Goal: Task Accomplishment & Management: Use online tool/utility

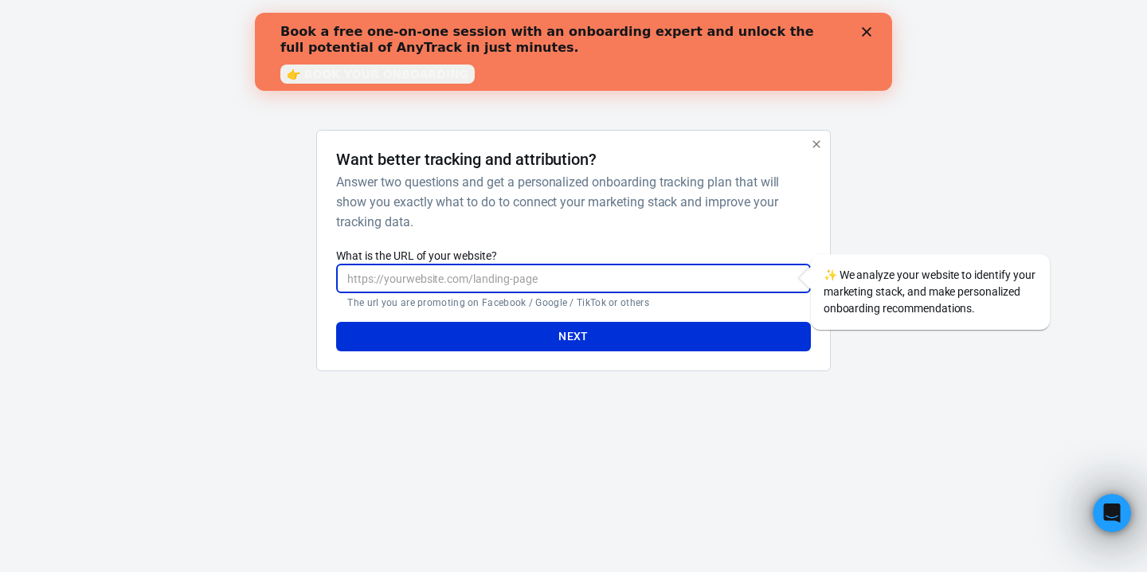
click at [542, 279] on input "What is the URL of your website?" at bounding box center [573, 278] width 474 height 29
paste input "1387136802743854"
type input "1"
click at [529, 273] on input "What is the URL of your website?" at bounding box center [573, 278] width 474 height 29
paste input "https://landing-ganamos.com/"
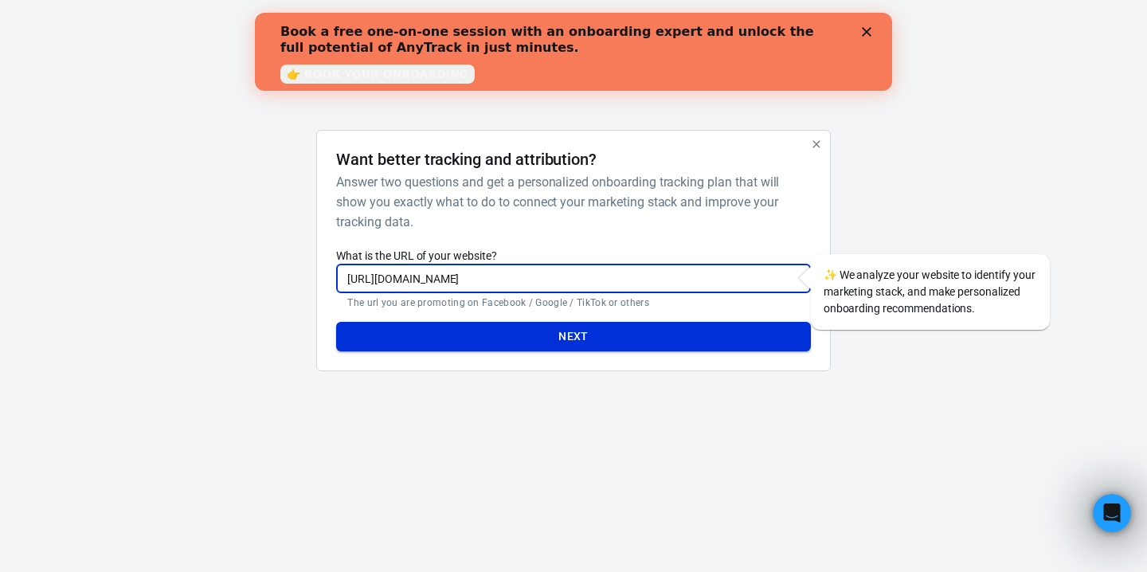
type input "https://landing-ganamos.com/"
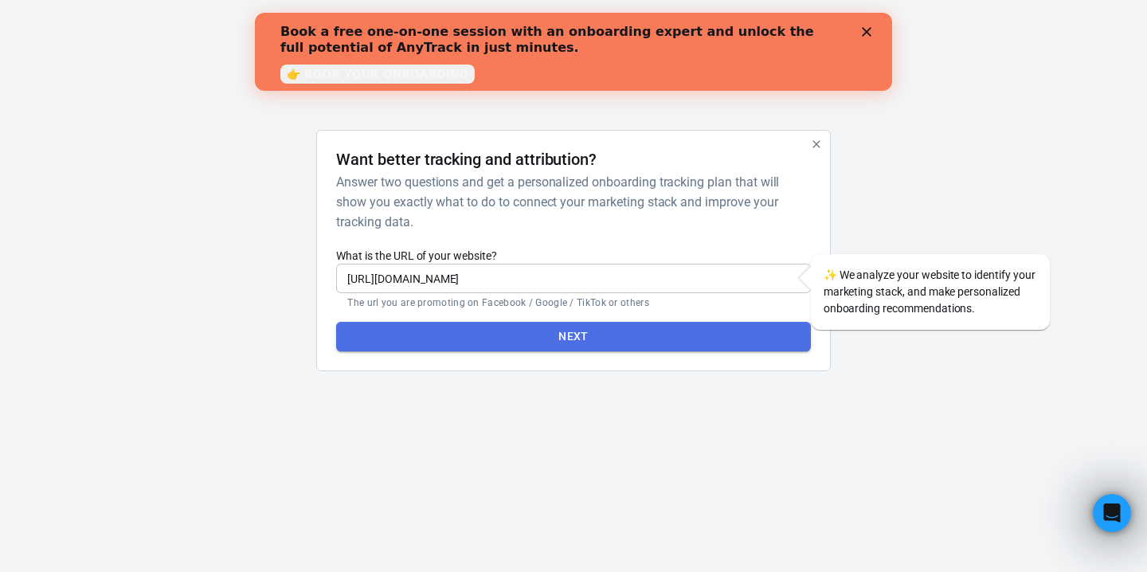
click at [519, 340] on button "Next" at bounding box center [573, 336] width 474 height 29
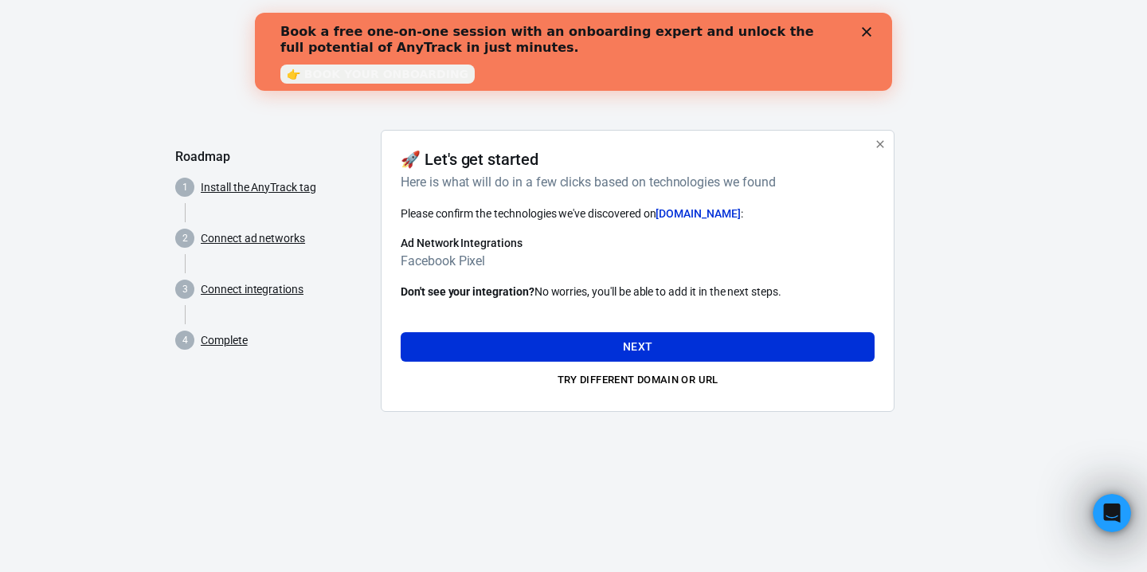
click at [870, 37] on div "Book a free one-on-one session with an onboarding expert and unlock the full po…" at bounding box center [573, 51] width 637 height 65
click at [867, 33] on polygon "Close" at bounding box center [867, 32] width 10 height 10
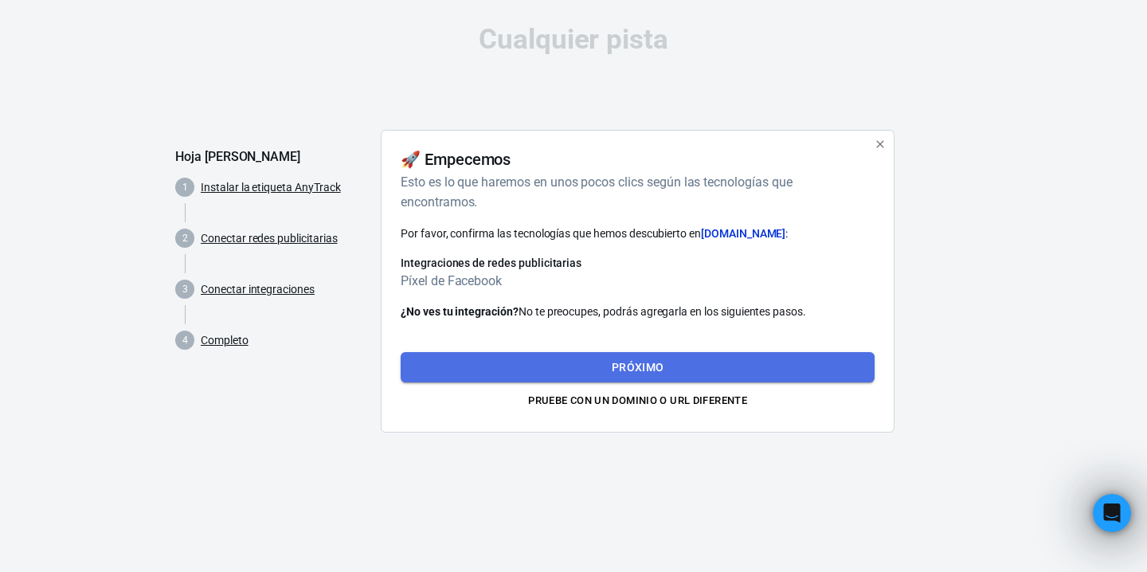
click at [581, 367] on button "Próximo" at bounding box center [638, 367] width 474 height 30
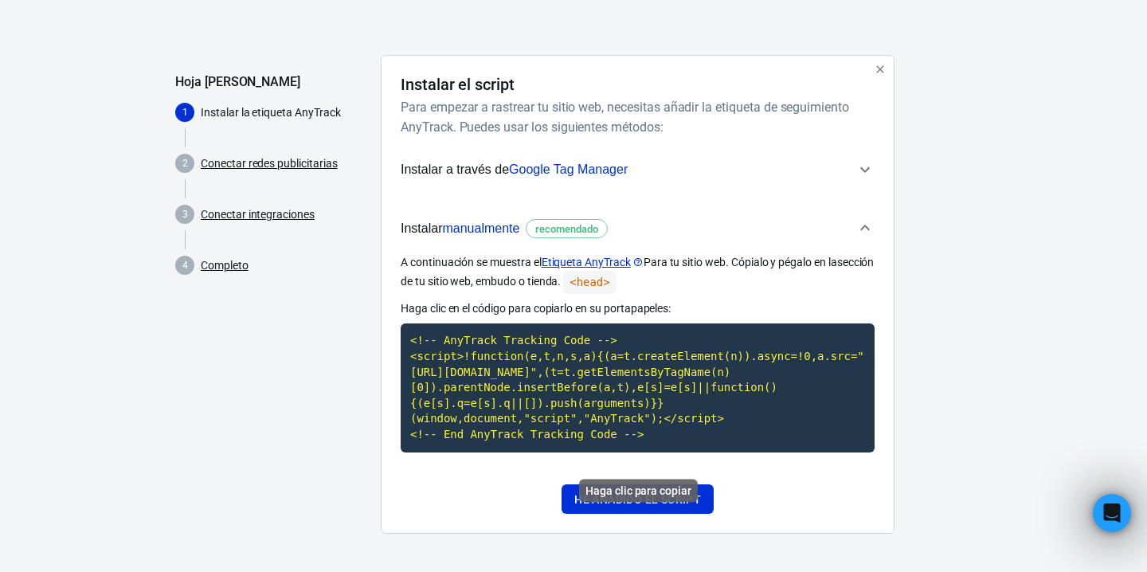
scroll to position [91, 0]
click at [590, 163] on font "Google Tag Manager" at bounding box center [568, 170] width 119 height 14
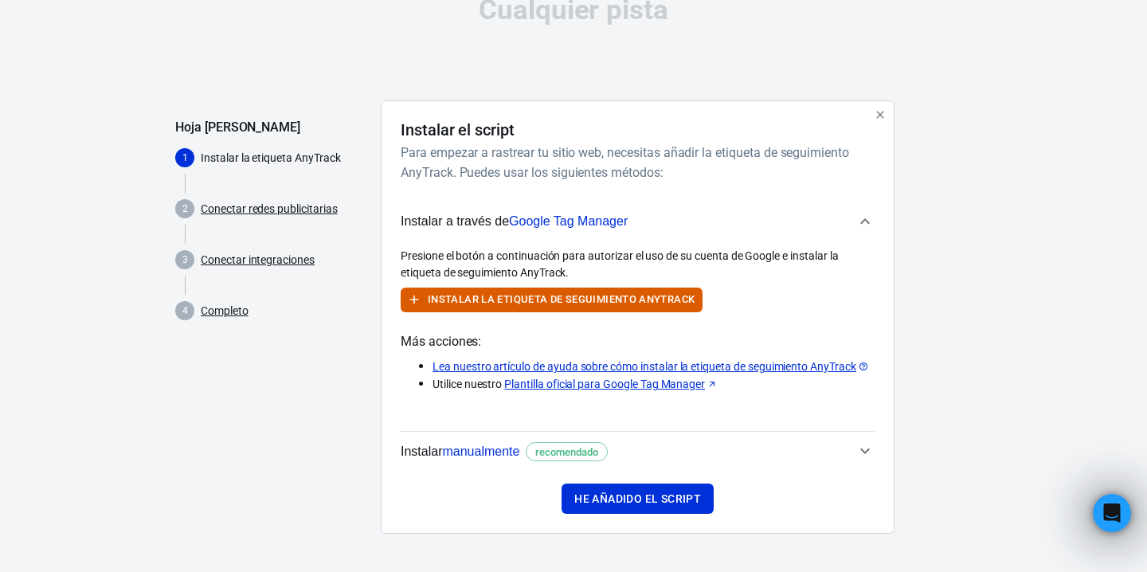
scroll to position [29, 0]
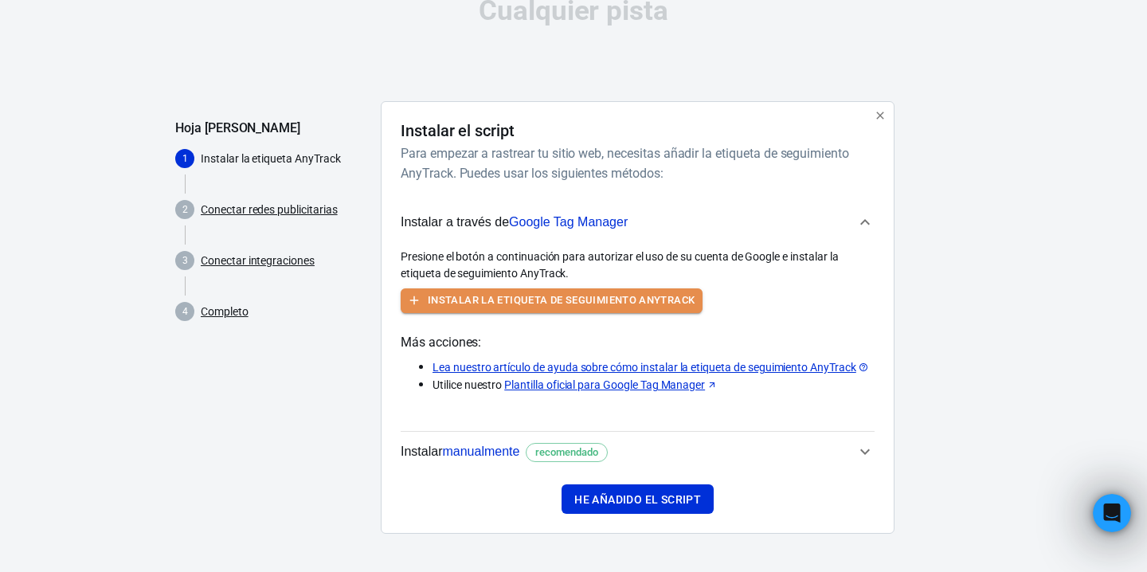
click at [496, 299] on font "Instalar la etiqueta de seguimiento AnyTrack" at bounding box center [561, 300] width 267 height 12
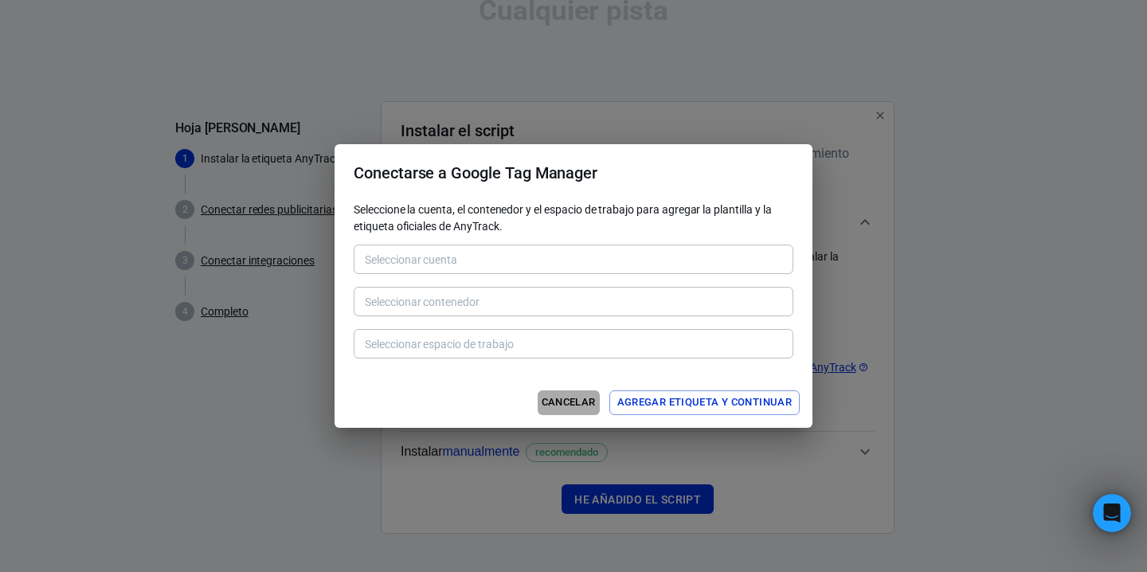
click at [572, 406] on font "Cancelar" at bounding box center [569, 402] width 54 height 12
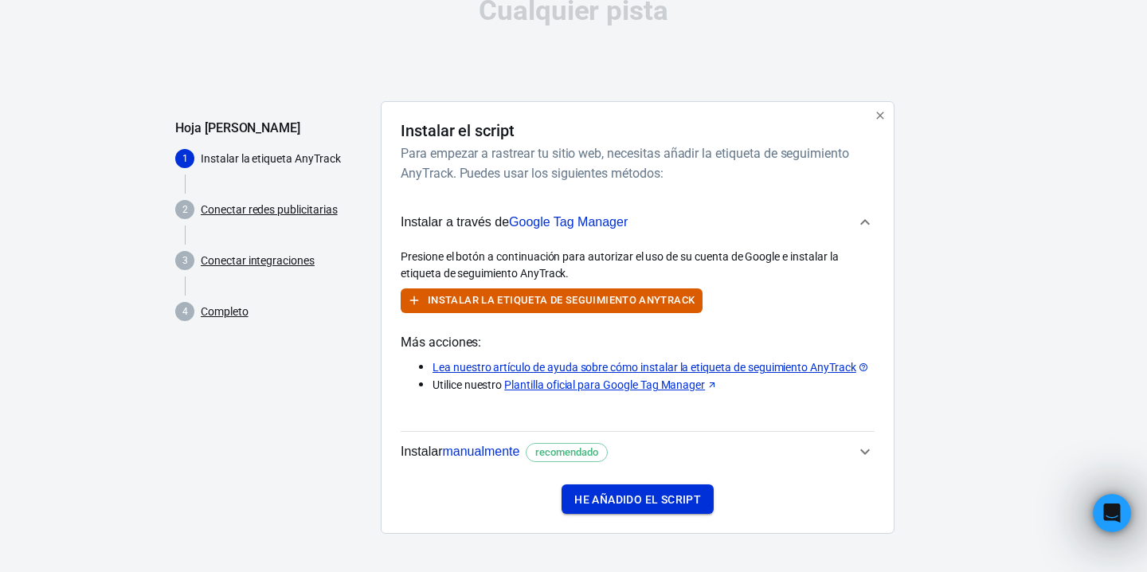
click at [606, 512] on button "He añadido el script" at bounding box center [638, 499] width 152 height 30
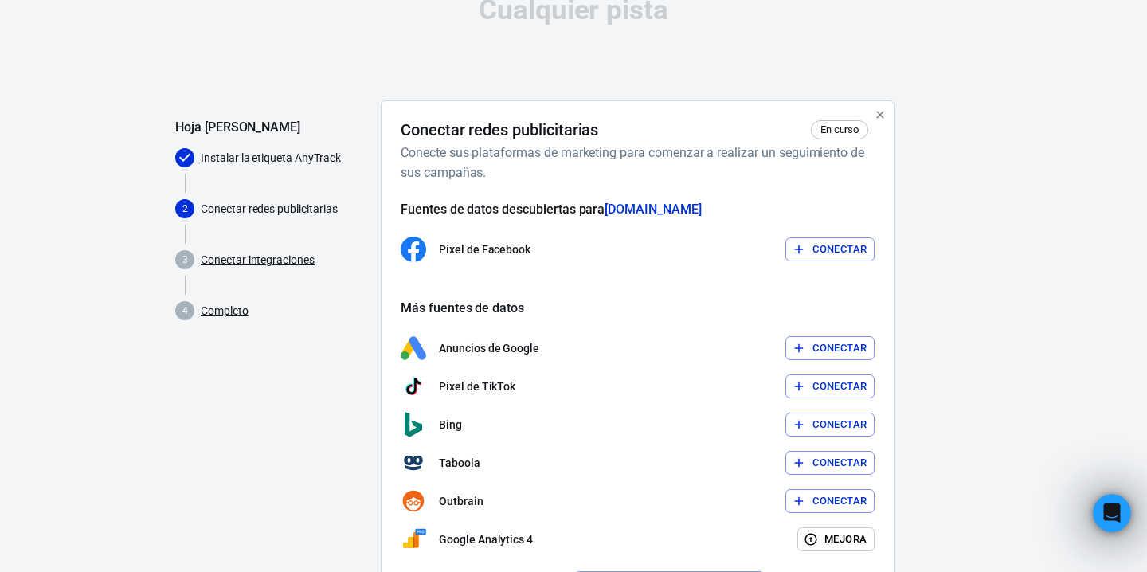
click at [813, 241] on font "Conectar" at bounding box center [840, 250] width 54 height 18
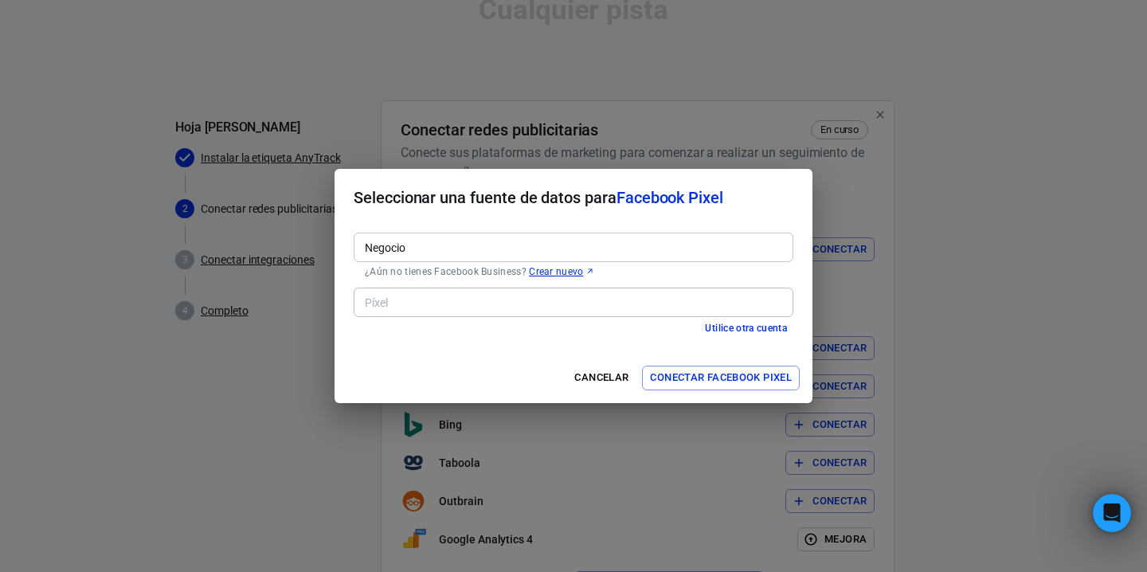
click at [505, 249] on input "Negocio" at bounding box center [573, 247] width 428 height 20
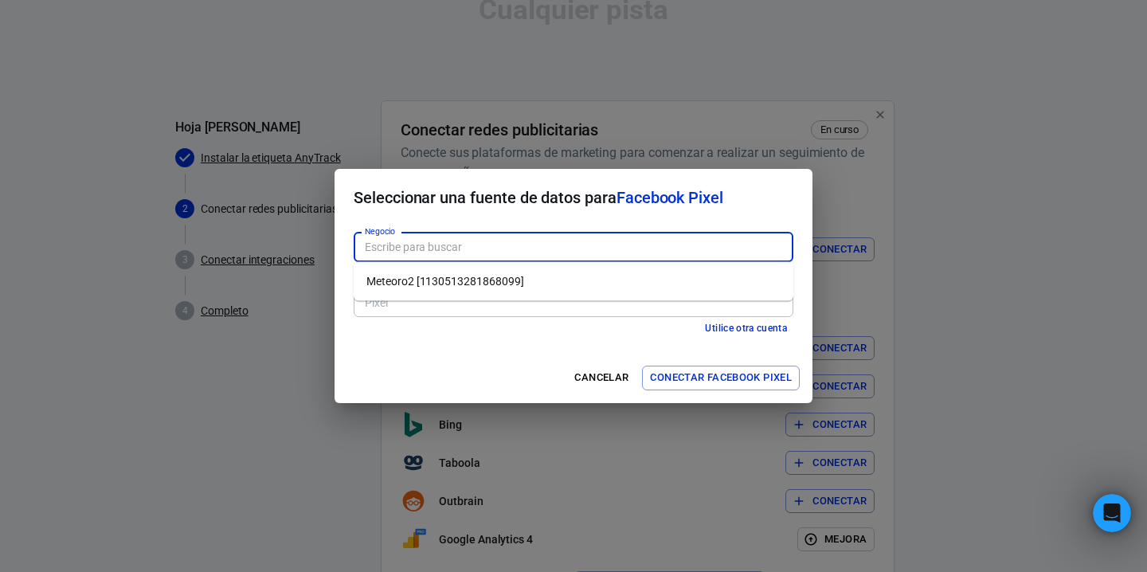
click at [496, 278] on font "Meteoro2 [1130513281868099]" at bounding box center [445, 281] width 158 height 13
type input "Meteoro2 [1130513281868099]"
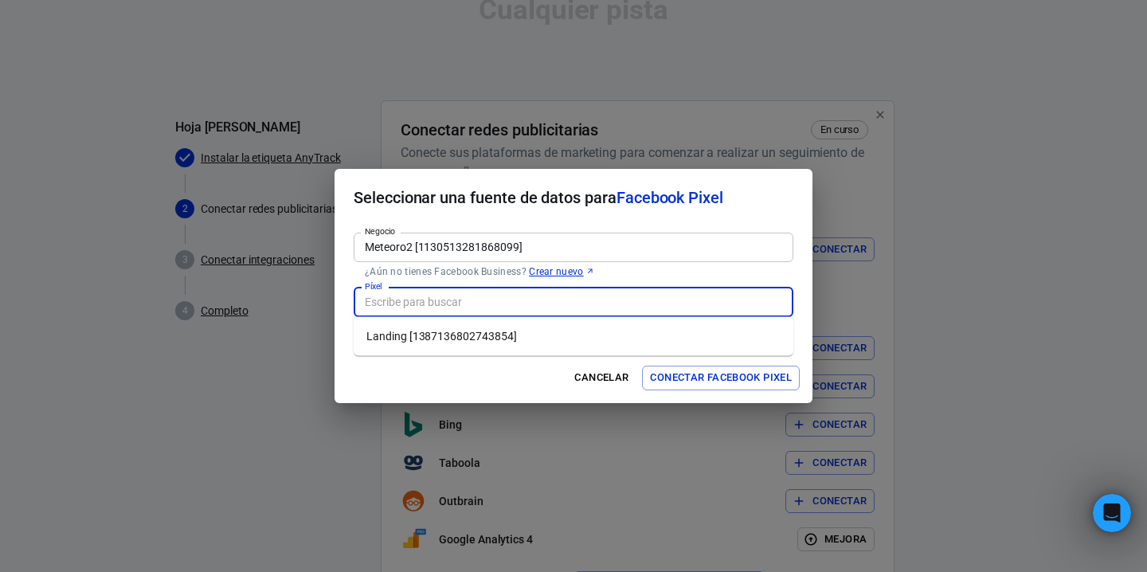
click at [478, 296] on input "Píxel" at bounding box center [573, 302] width 428 height 20
click at [451, 371] on div "Cancelar Conectar Facebook Pixel" at bounding box center [574, 378] width 478 height 50
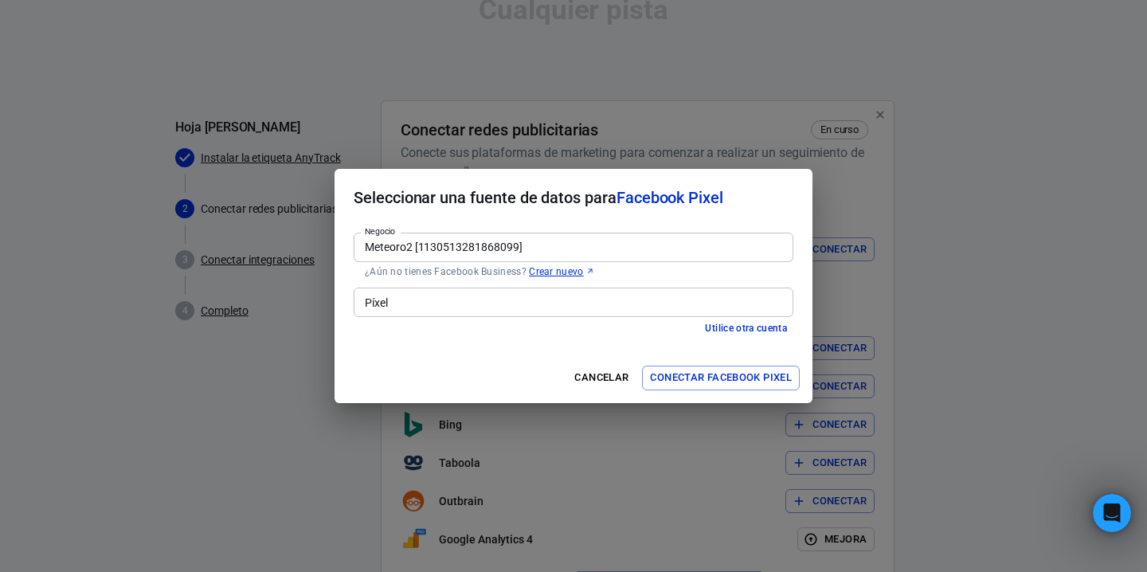
click at [432, 306] on input "Píxel" at bounding box center [573, 302] width 428 height 20
click at [449, 379] on div "Cancelar Conectar Facebook Pixel" at bounding box center [574, 378] width 478 height 50
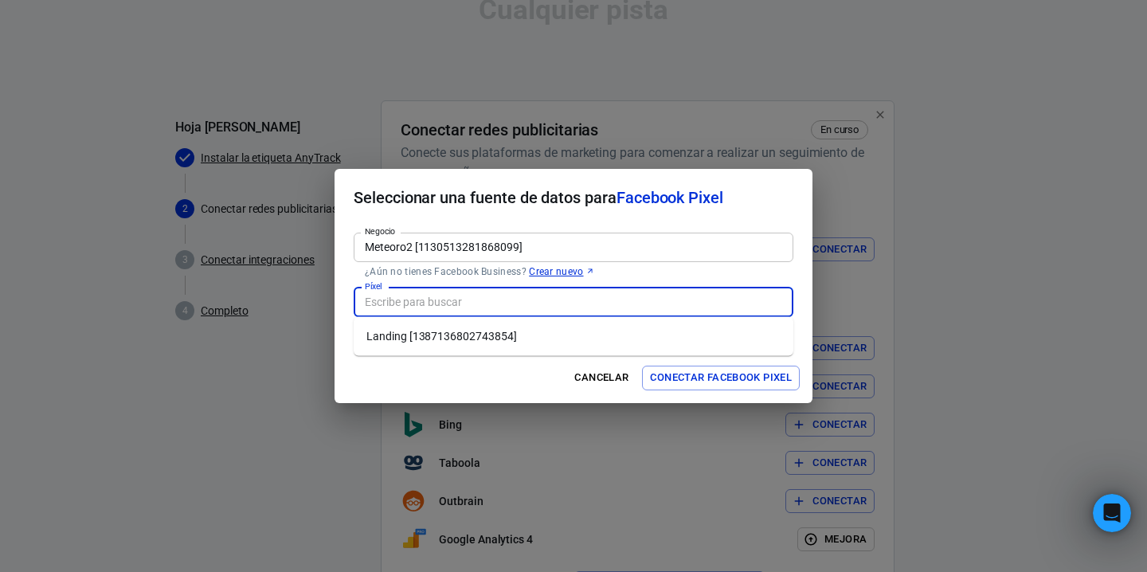
click at [662, 297] on input "Píxel" at bounding box center [573, 302] width 428 height 20
click at [696, 261] on div "Negocio Meteoro2 [1130513281868099] Negocio ¿Aún no tienes Facebook Business? C…" at bounding box center [574, 255] width 440 height 45
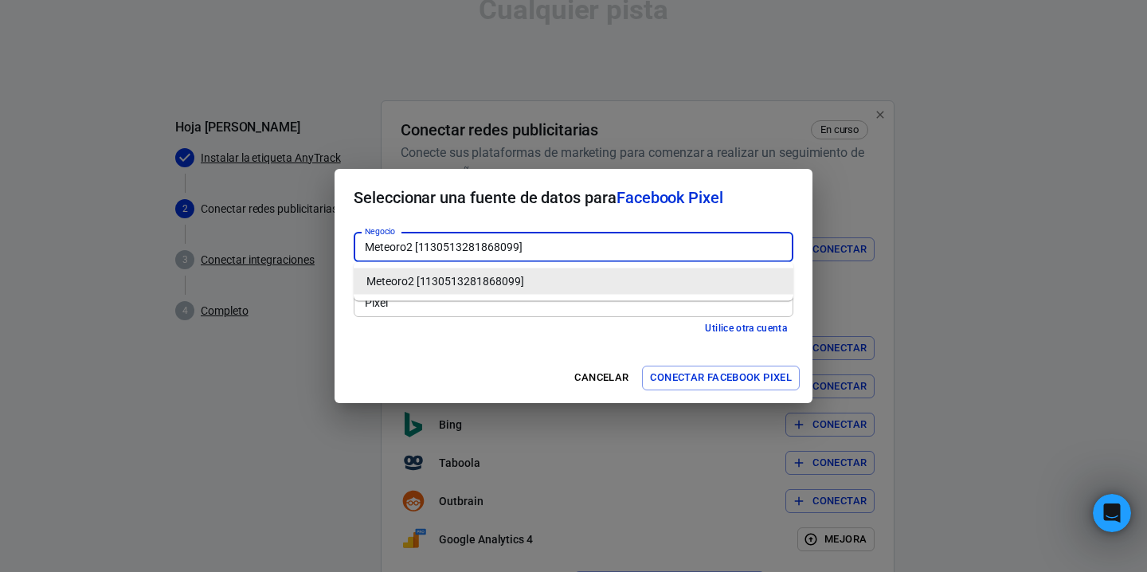
click at [728, 328] on font "Utilice otra cuenta" at bounding box center [746, 328] width 82 height 11
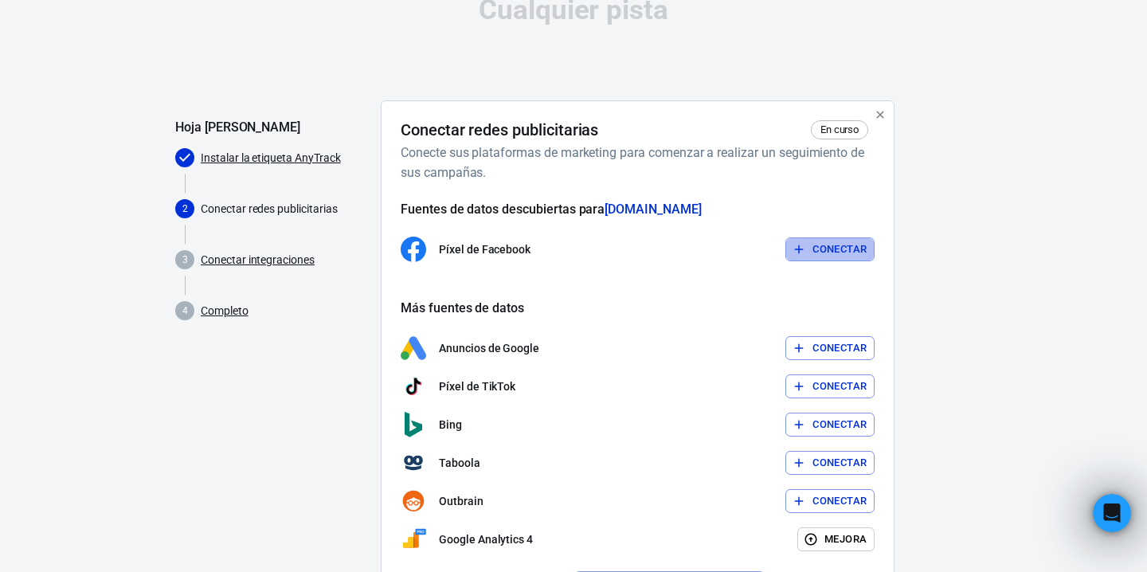
click at [825, 243] on font "Conectar" at bounding box center [840, 249] width 54 height 12
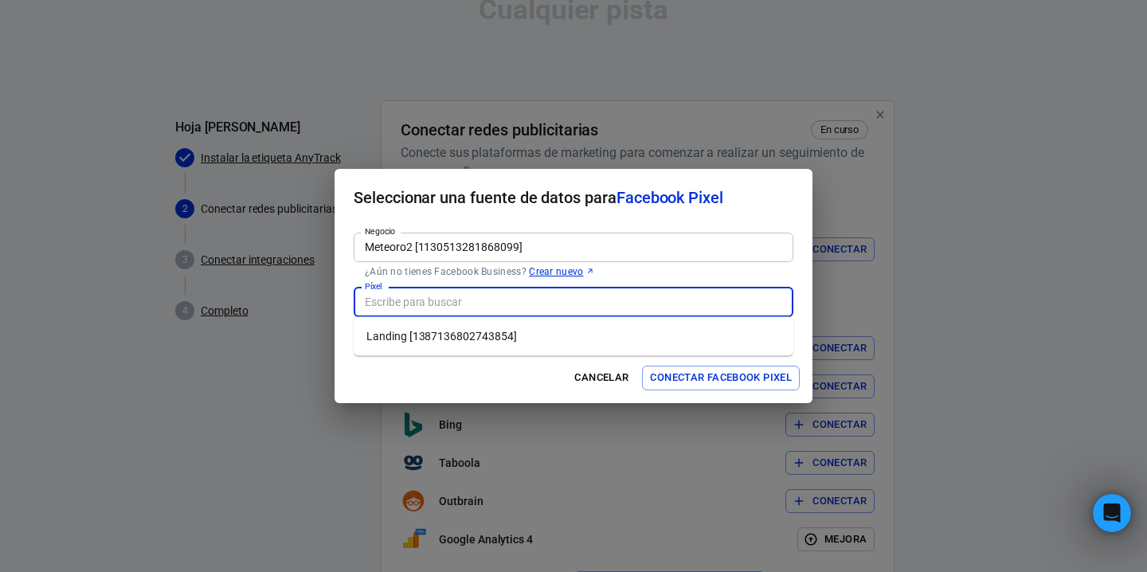
click at [509, 299] on input "Píxel" at bounding box center [573, 302] width 428 height 20
click at [491, 338] on font "Aterrizaje [1387136802743854]" at bounding box center [444, 336] width 157 height 13
type input "Landing [1387136802743854]"
click at [711, 383] on font "Conectar Facebook Pixel" at bounding box center [721, 378] width 142 height 12
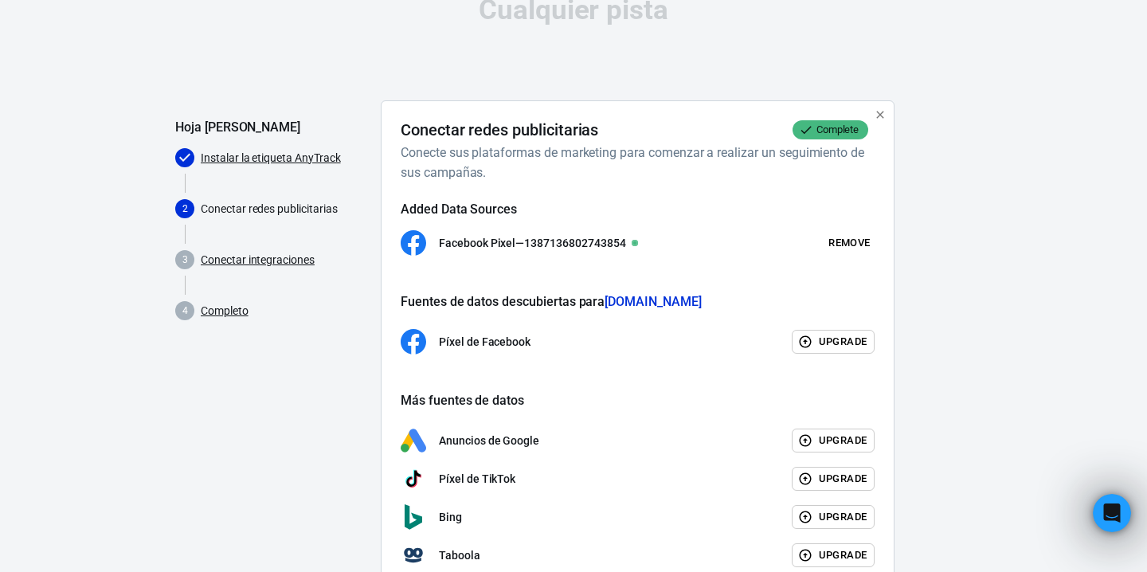
click at [621, 242] on p "Facebook Pixel — 1387136802743854" at bounding box center [532, 243] width 186 height 17
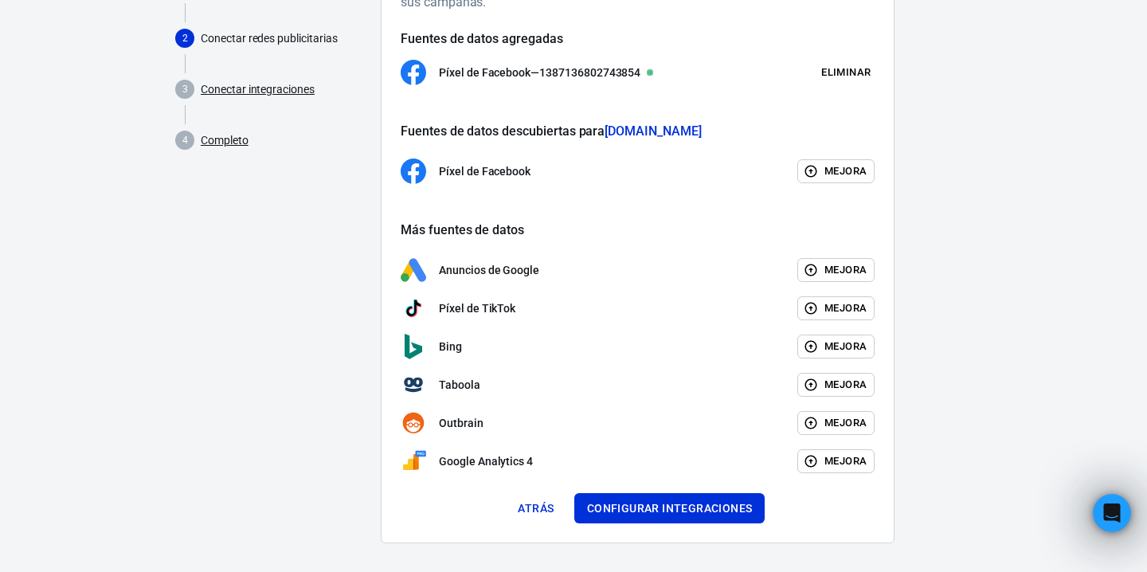
scroll to position [209, 0]
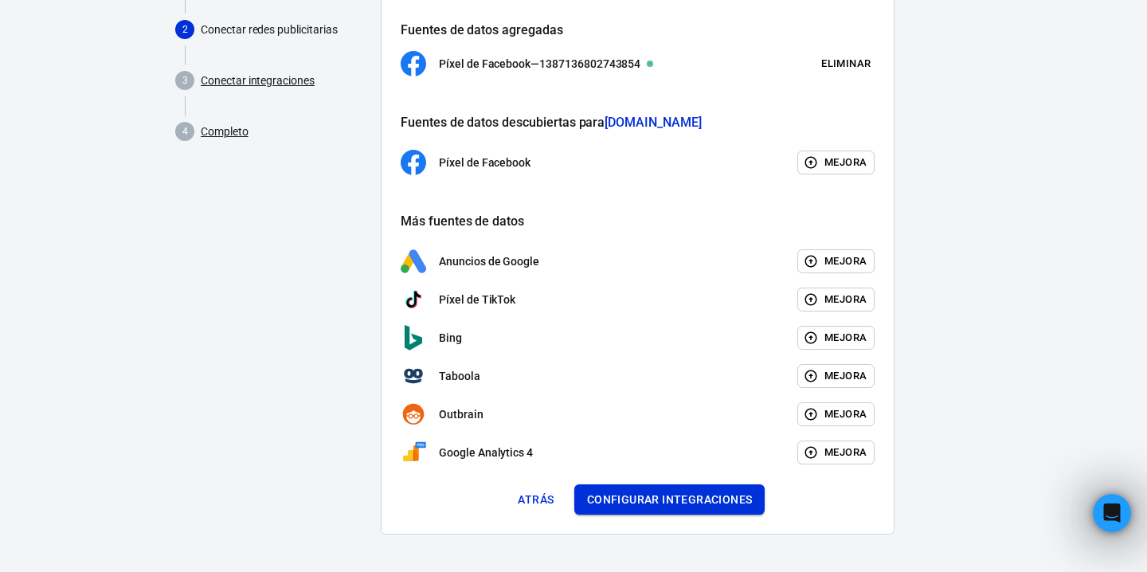
click at [625, 504] on font "Configurar integraciones" at bounding box center [670, 499] width 166 height 13
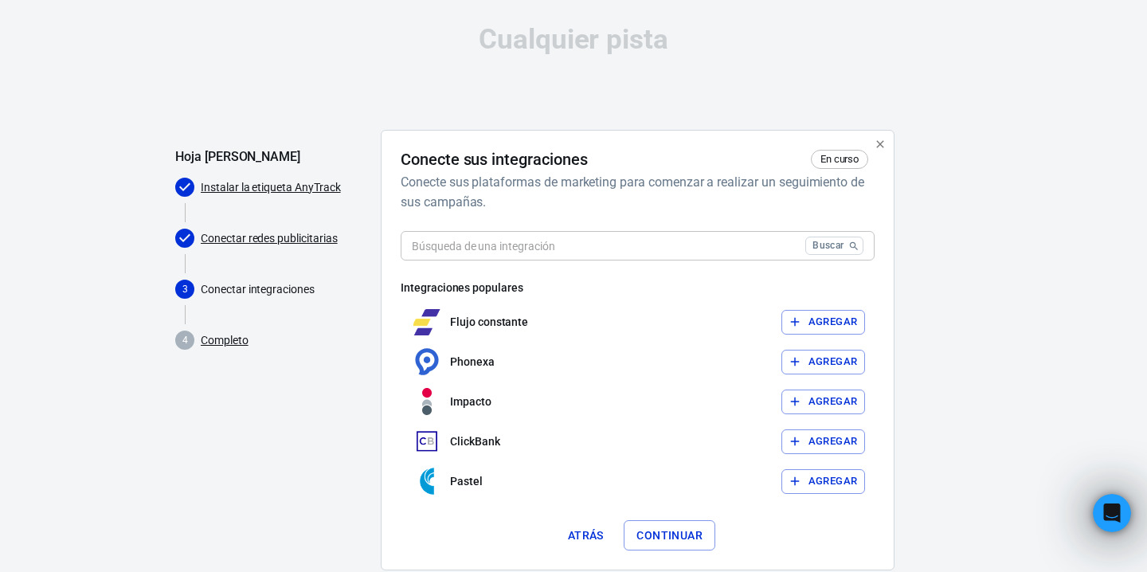
click at [575, 251] on input "text" at bounding box center [600, 245] width 398 height 29
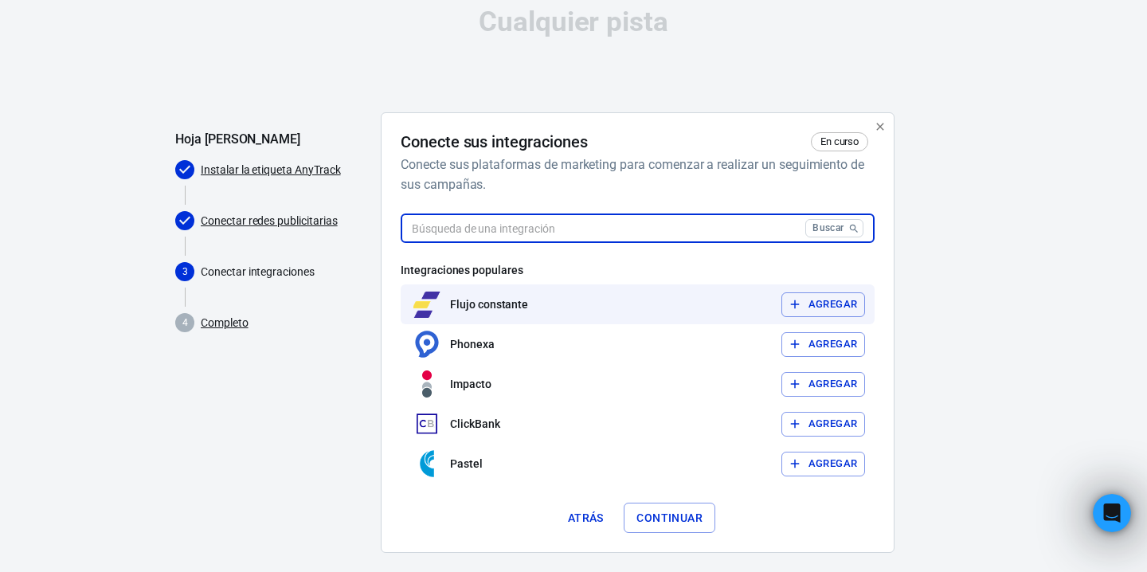
scroll to position [36, 0]
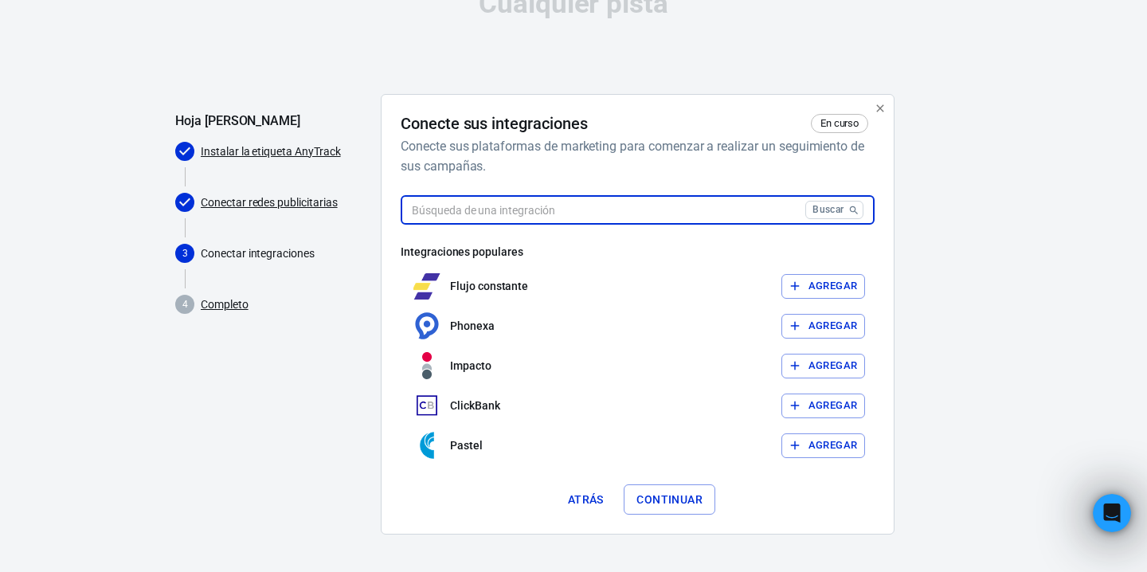
click at [604, 207] on input "text" at bounding box center [600, 209] width 398 height 29
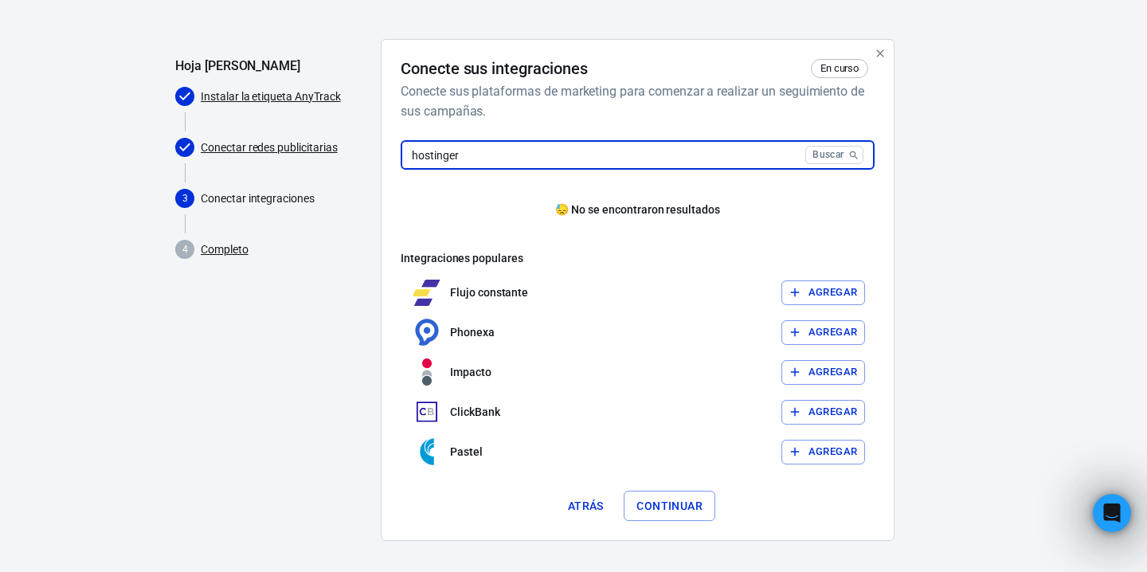
scroll to position [97, 0]
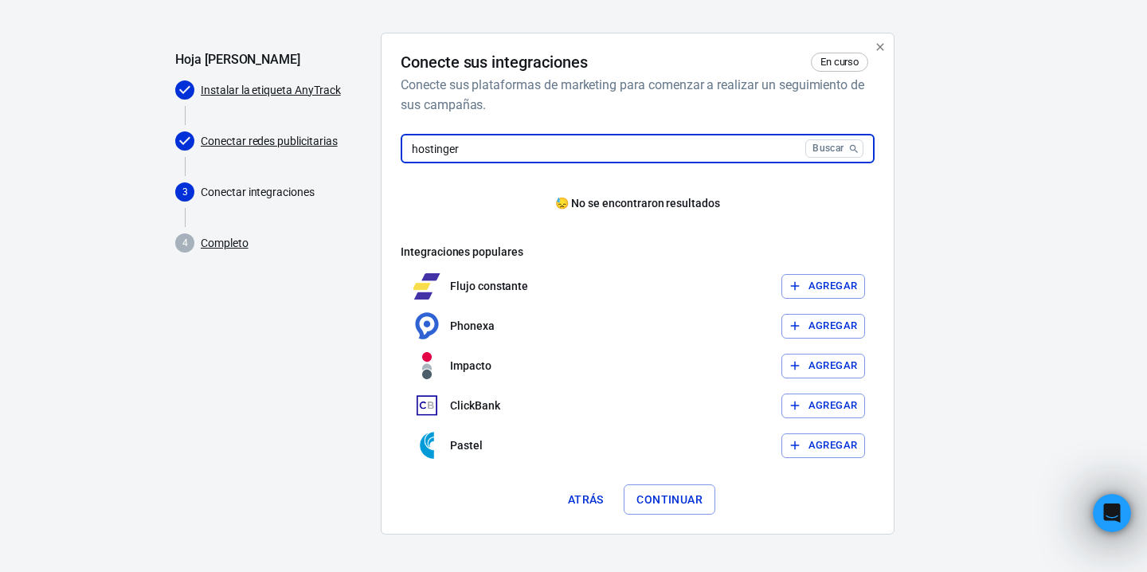
type input "hostinger"
click at [668, 492] on font "Continuar" at bounding box center [670, 499] width 66 height 21
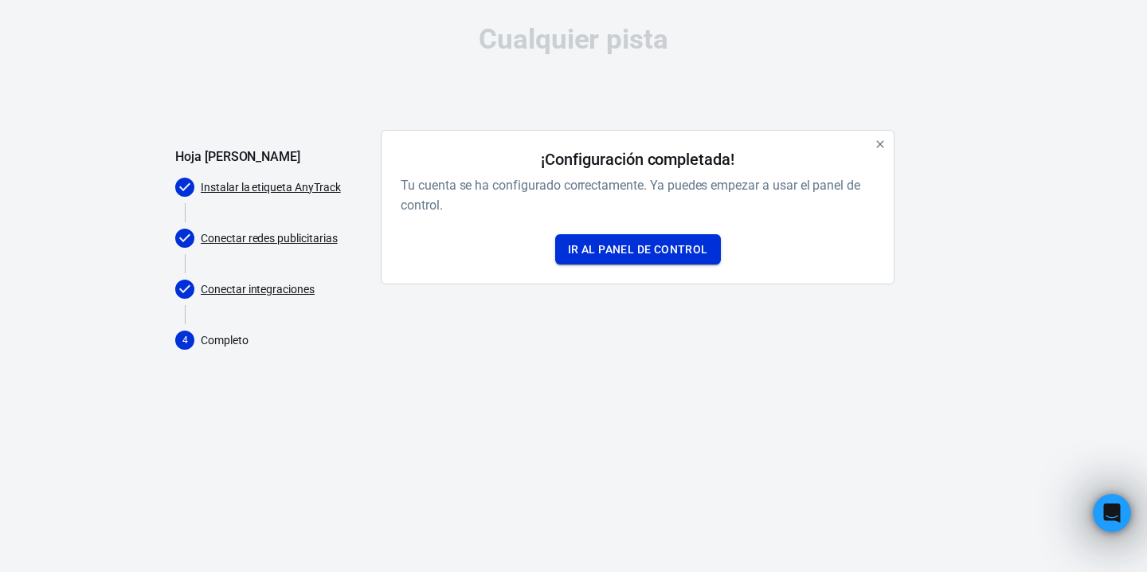
click at [647, 257] on font "Ir al panel de control" at bounding box center [638, 249] width 140 height 21
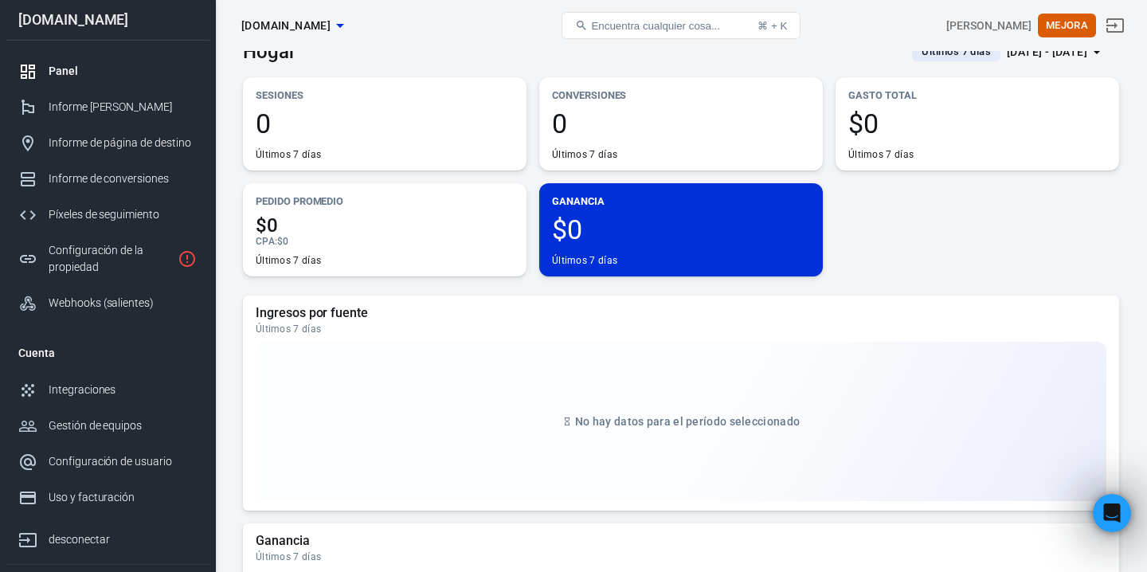
scroll to position [232, 0]
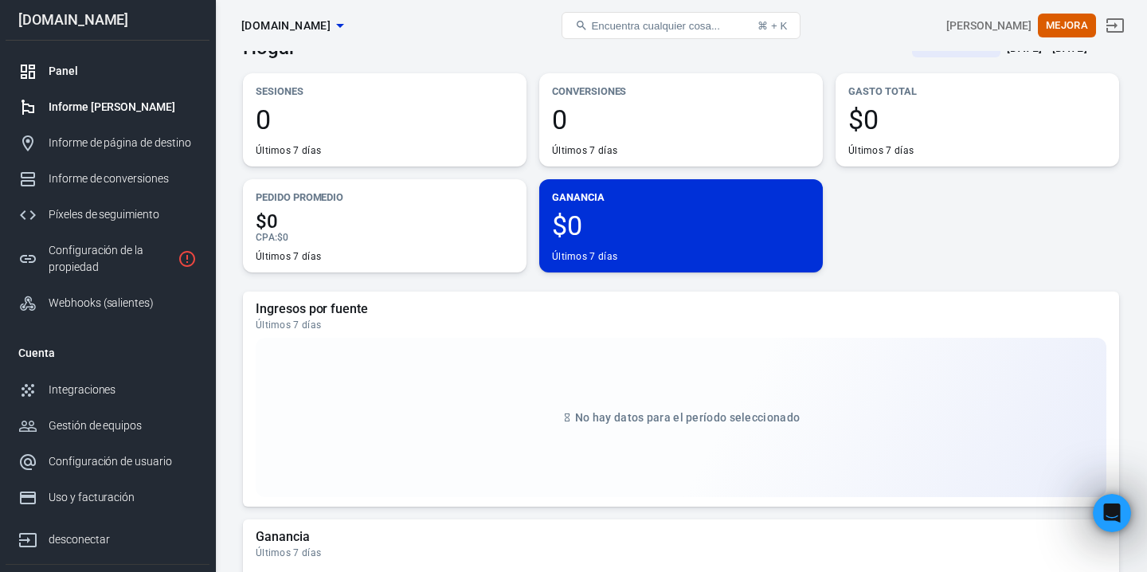
click at [131, 104] on font "Informe de campaña" at bounding box center [112, 106] width 127 height 13
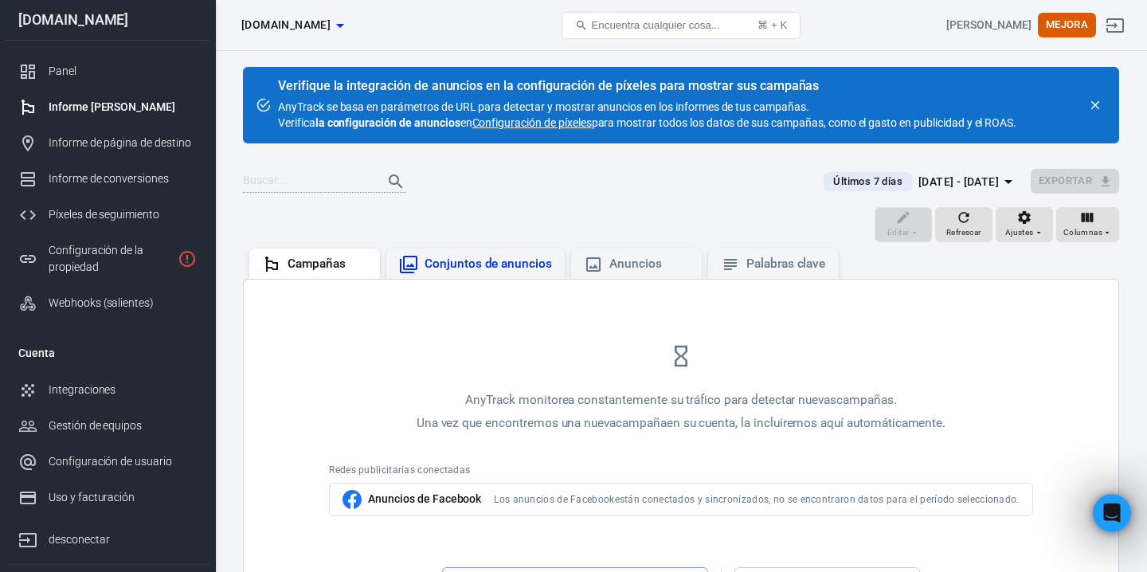
click at [444, 270] on font "Conjuntos de anuncios" at bounding box center [488, 264] width 127 height 14
click at [644, 278] on div "Anuncios" at bounding box center [636, 264] width 131 height 30
click at [574, 123] on font "Configuración de píxeles" at bounding box center [532, 122] width 120 height 13
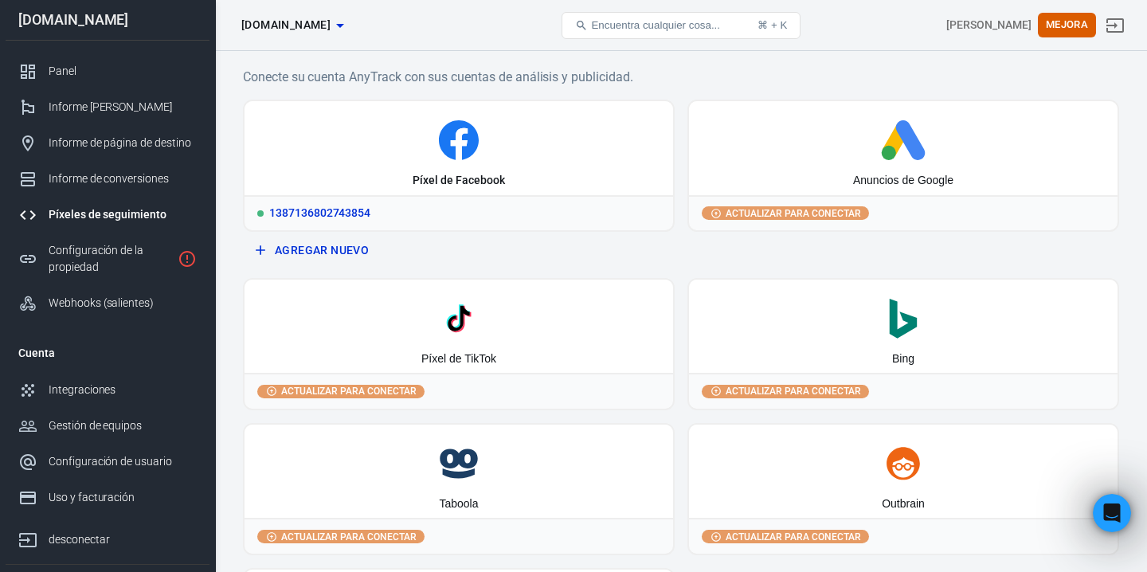
click at [393, 200] on div "1387136802743854" at bounding box center [459, 212] width 429 height 35
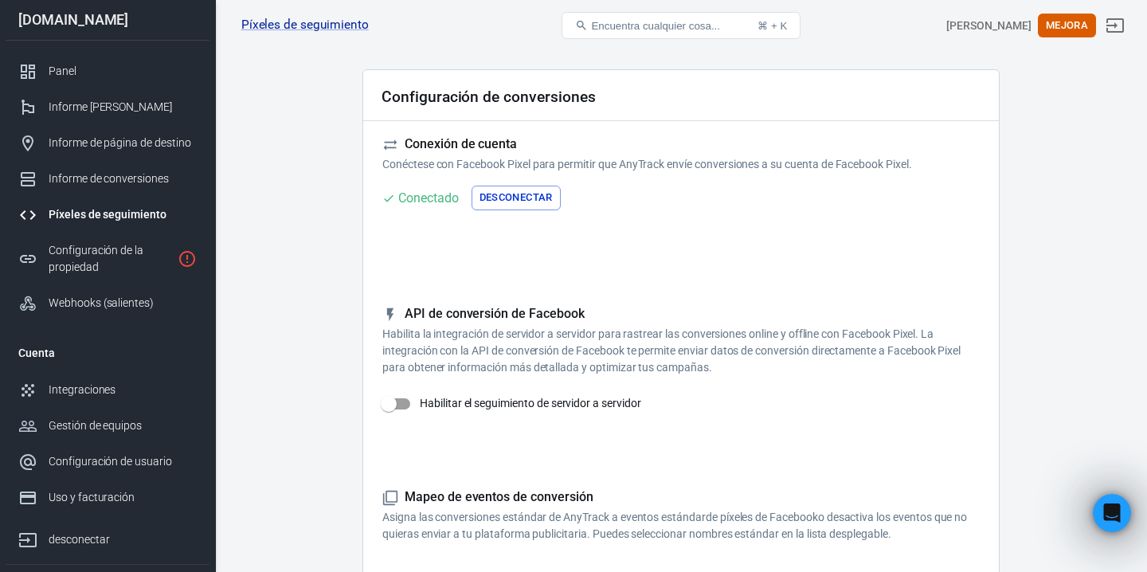
scroll to position [41, 0]
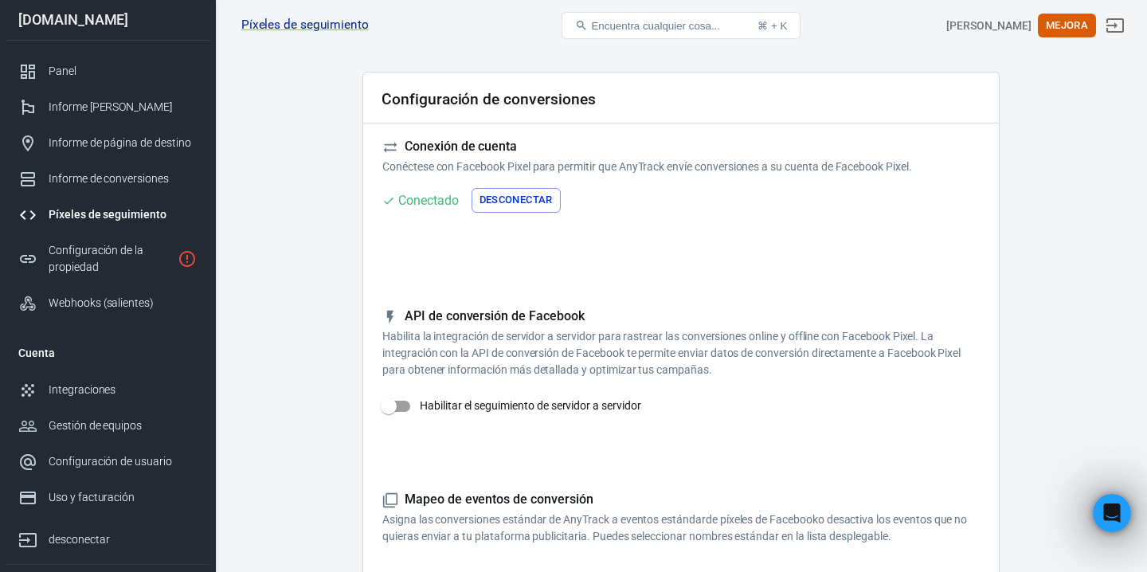
click at [412, 401] on input "Habilitar el seguimiento de servidor a servidor" at bounding box center [388, 406] width 91 height 30
checkbox input "false"
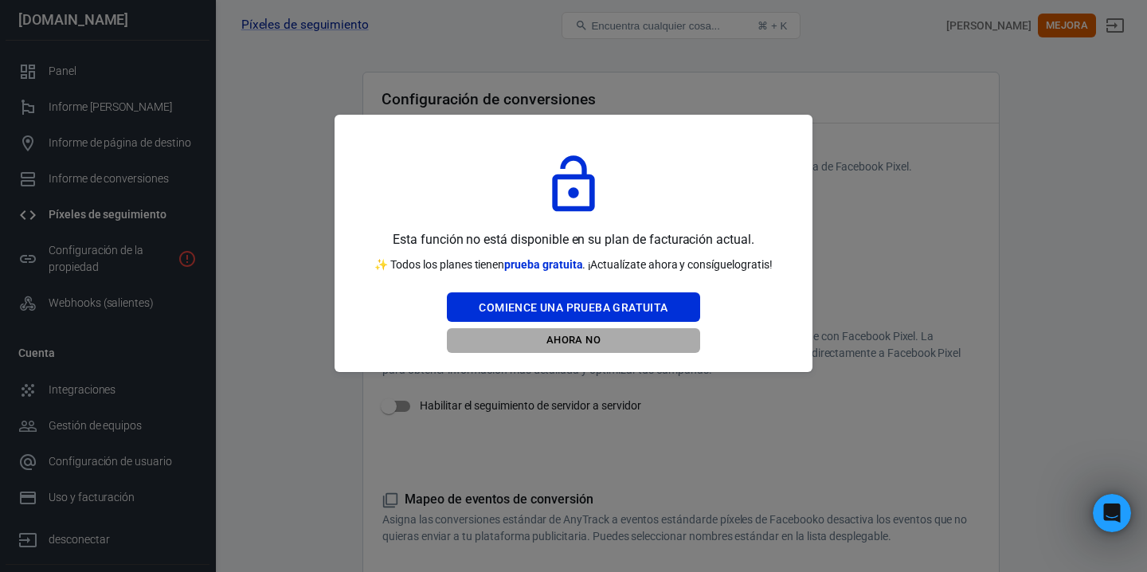
click at [553, 335] on font "Ahora no" at bounding box center [574, 340] width 54 height 12
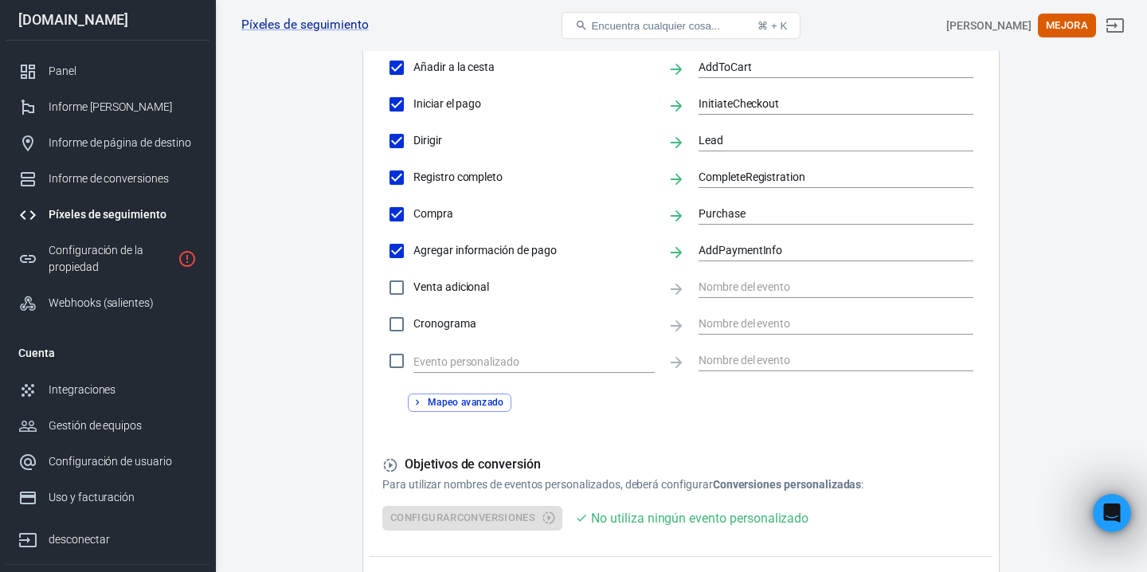
scroll to position [838, 0]
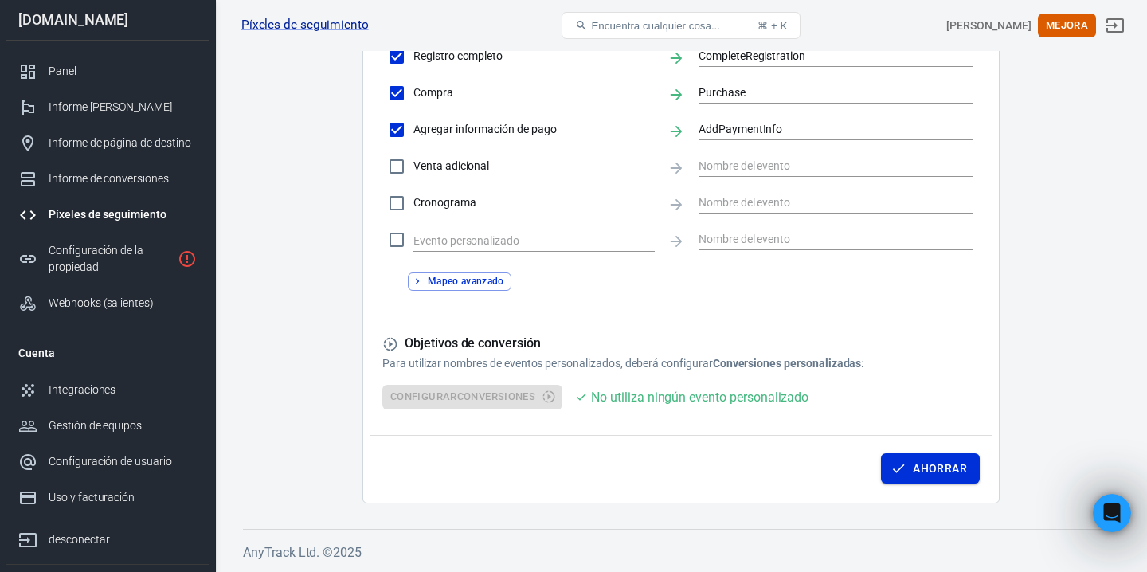
click at [903, 474] on icon "button" at bounding box center [899, 468] width 16 height 16
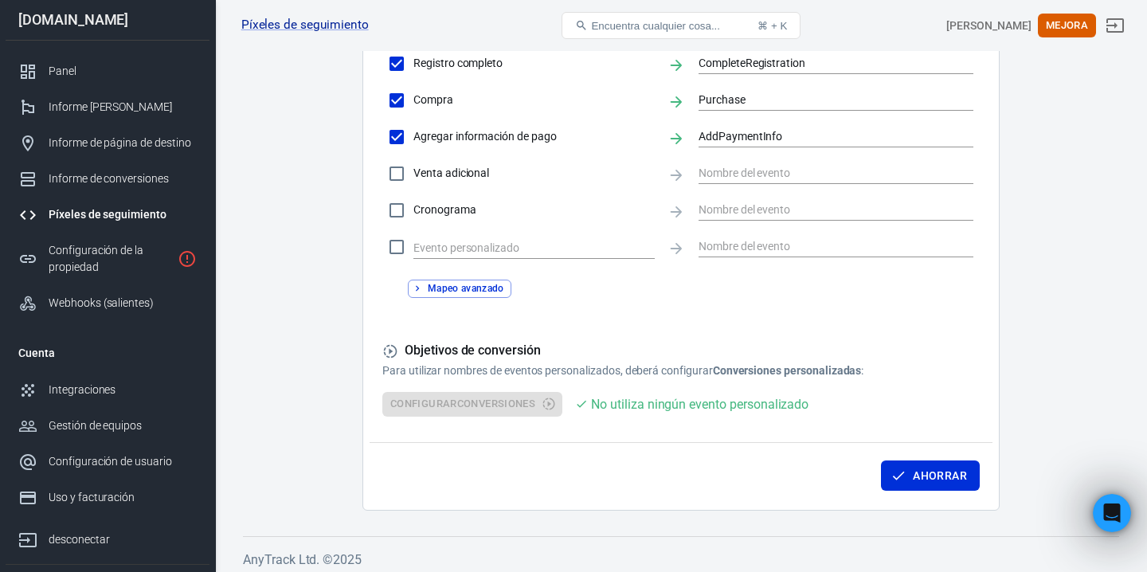
scroll to position [824, 0]
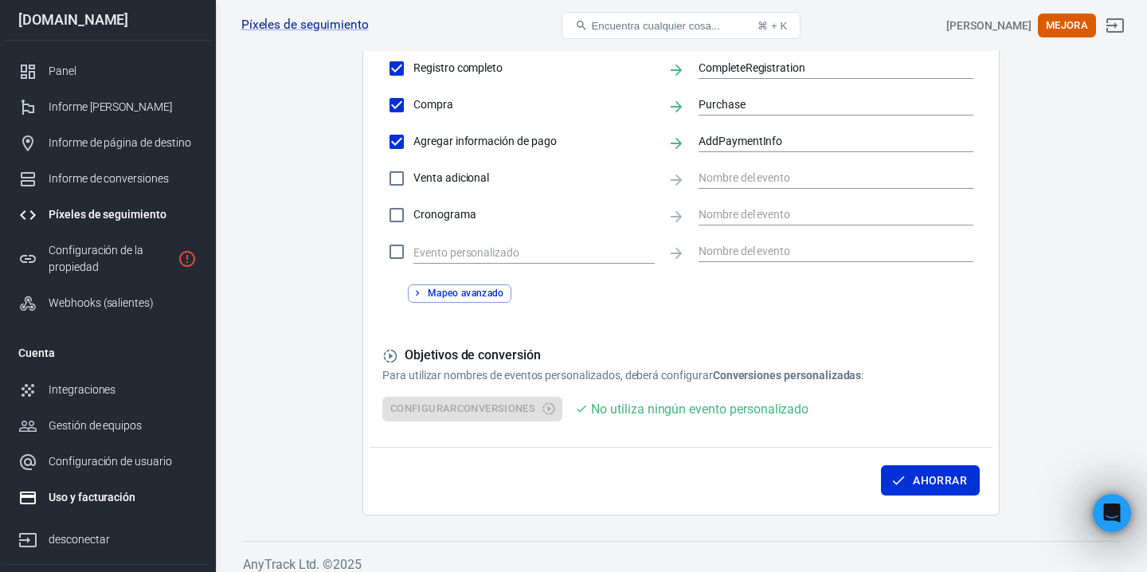
click at [104, 485] on link "Uso y facturación" at bounding box center [108, 498] width 204 height 36
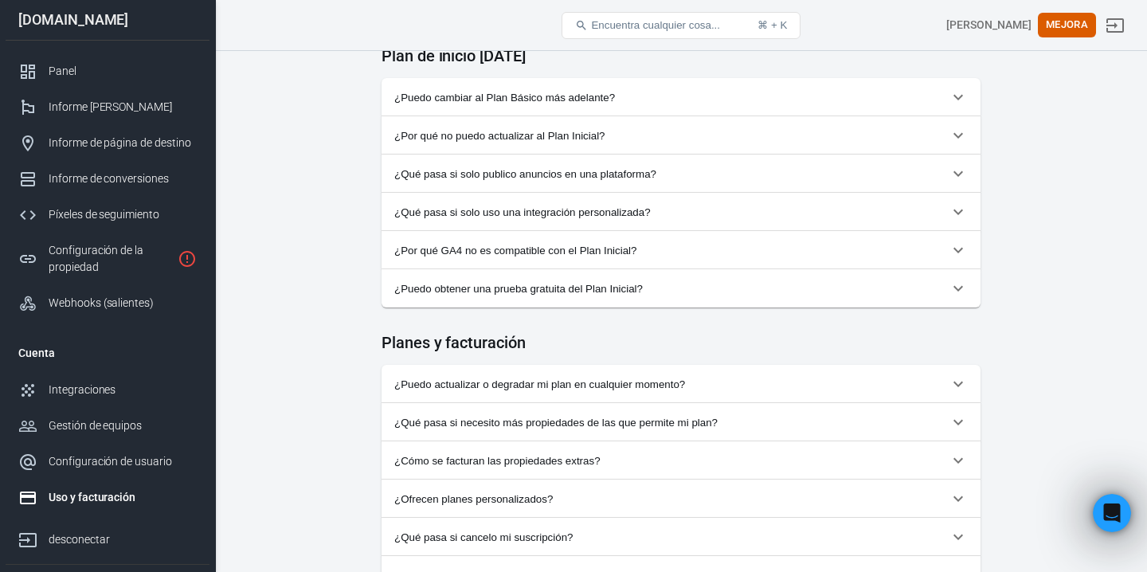
scroll to position [1222, 0]
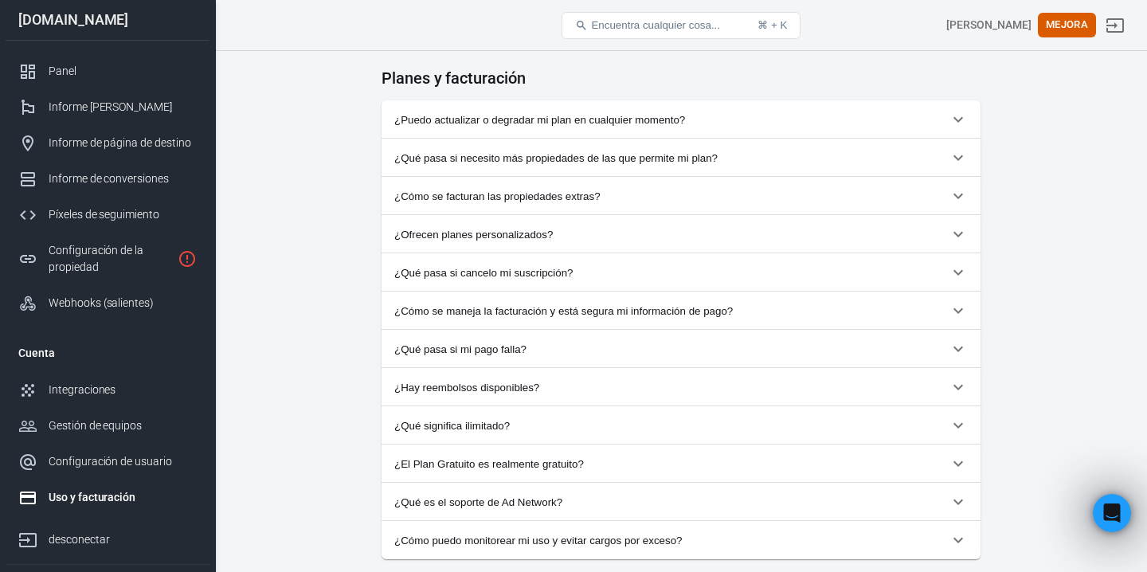
click at [577, 164] on font "¿Qué pasa si necesito más propiedades de las que permite mi plan?" at bounding box center [555, 158] width 323 height 12
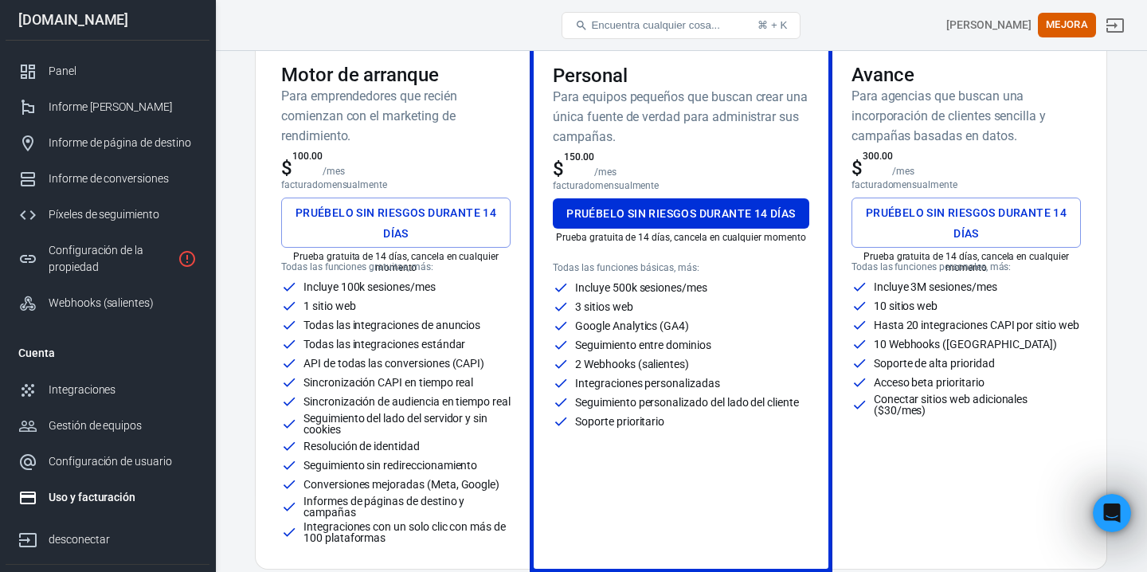
scroll to position [107, 0]
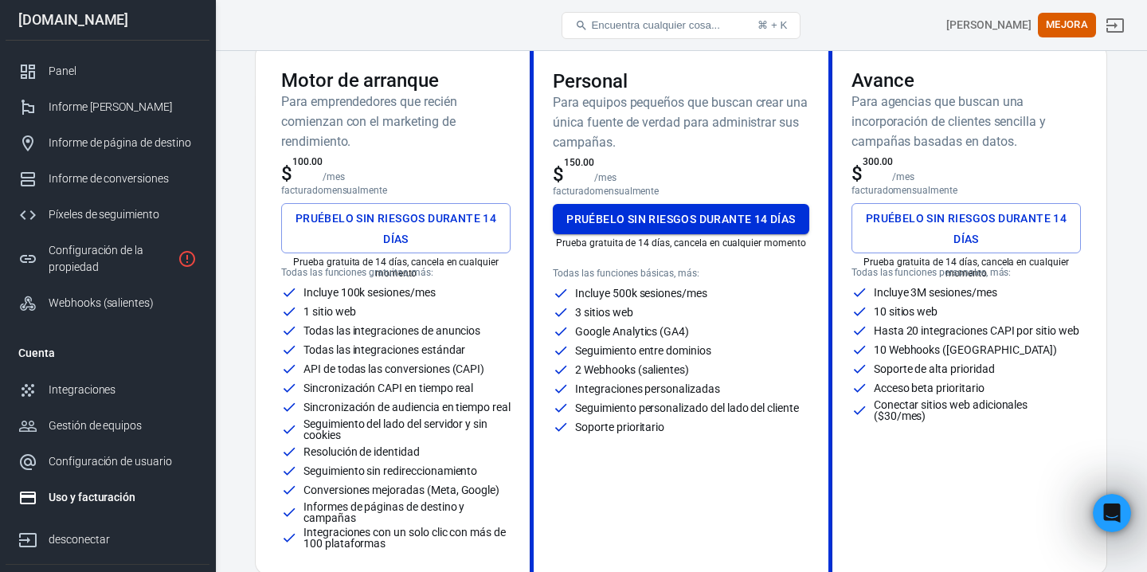
click at [650, 223] on font "Pruébelo sin riesgos durante 14 días" at bounding box center [680, 219] width 229 height 13
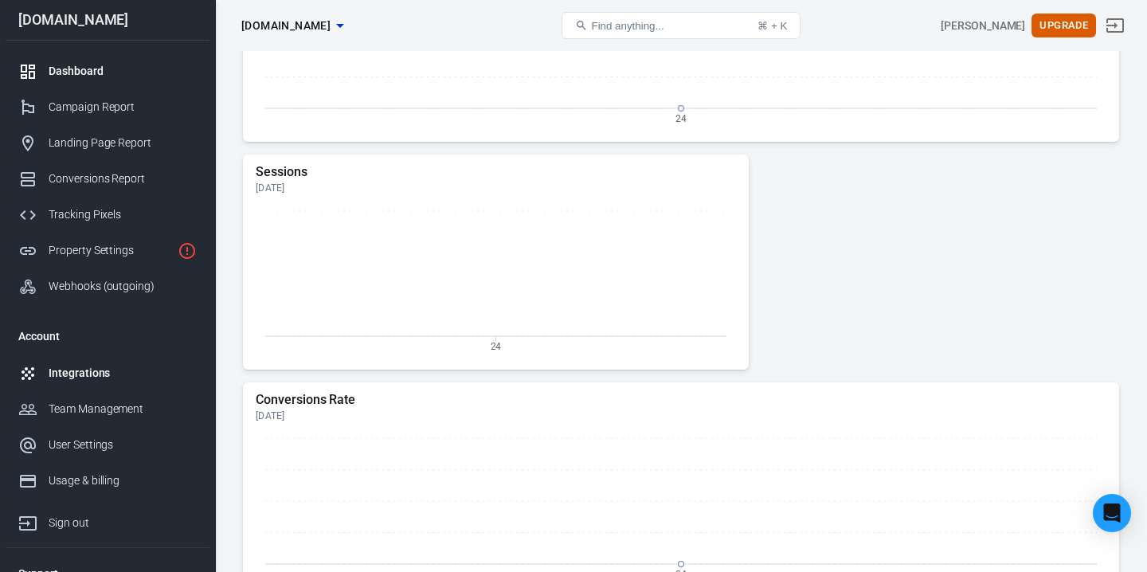
click at [131, 361] on link "Integrations" at bounding box center [108, 373] width 204 height 36
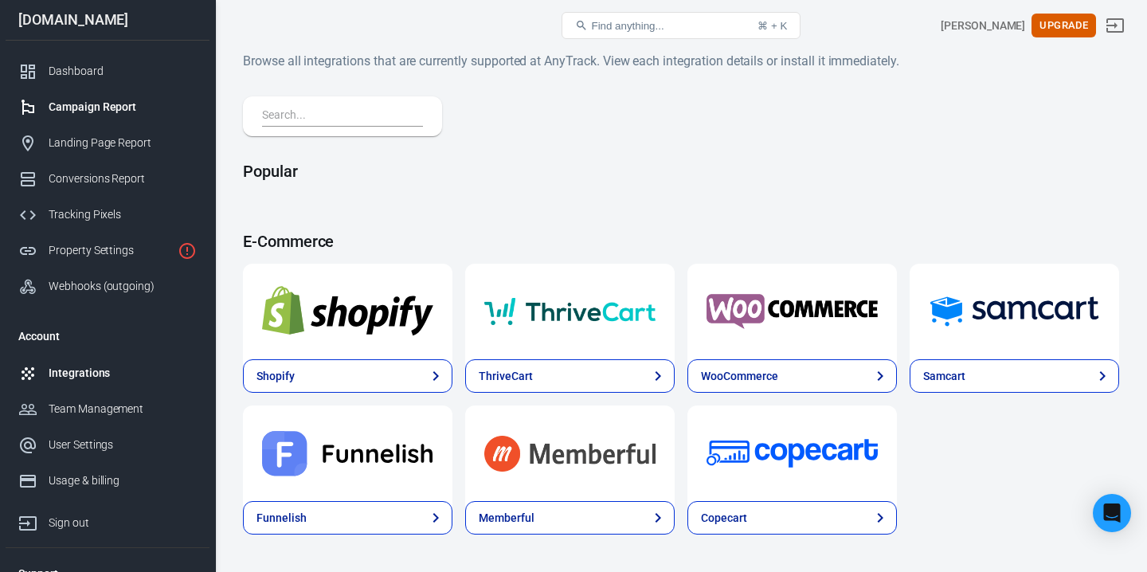
click at [109, 107] on div "Campaign Report" at bounding box center [123, 107] width 148 height 17
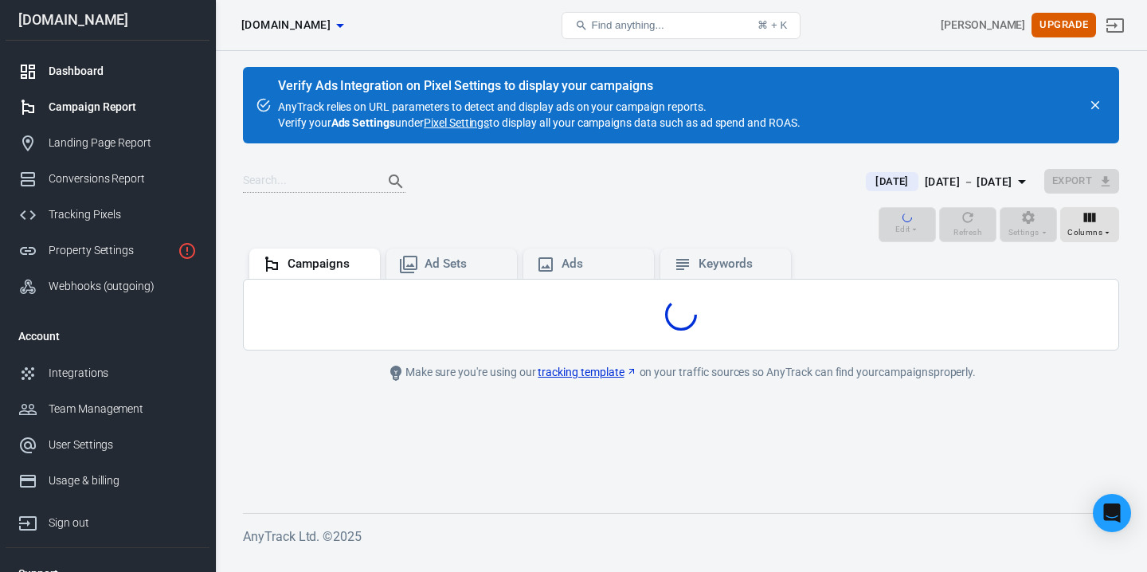
click at [88, 77] on div "Dashboard" at bounding box center [123, 71] width 148 height 17
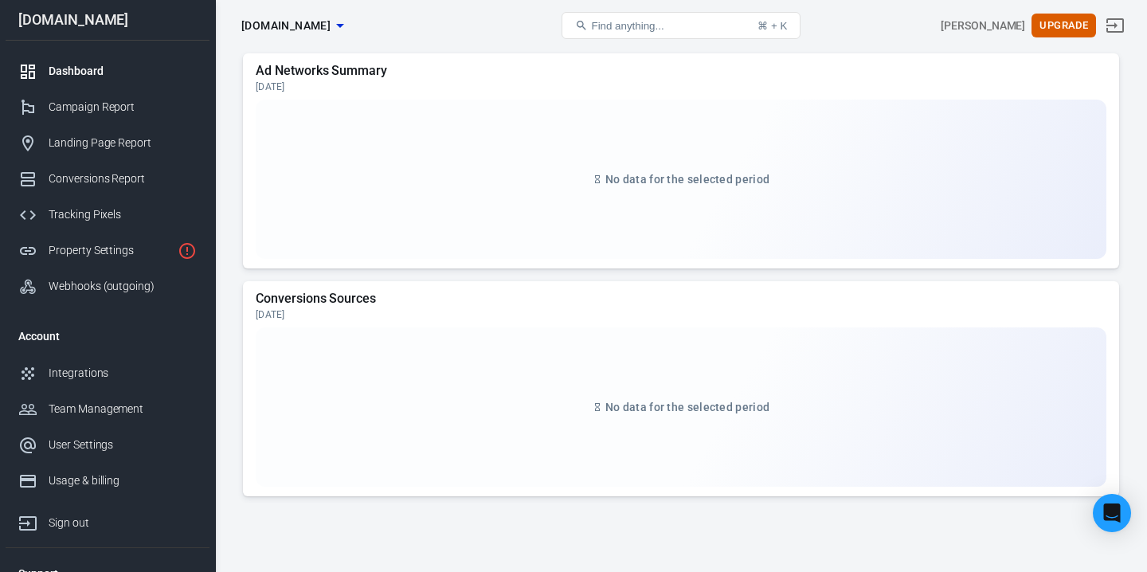
scroll to position [1729, 0]
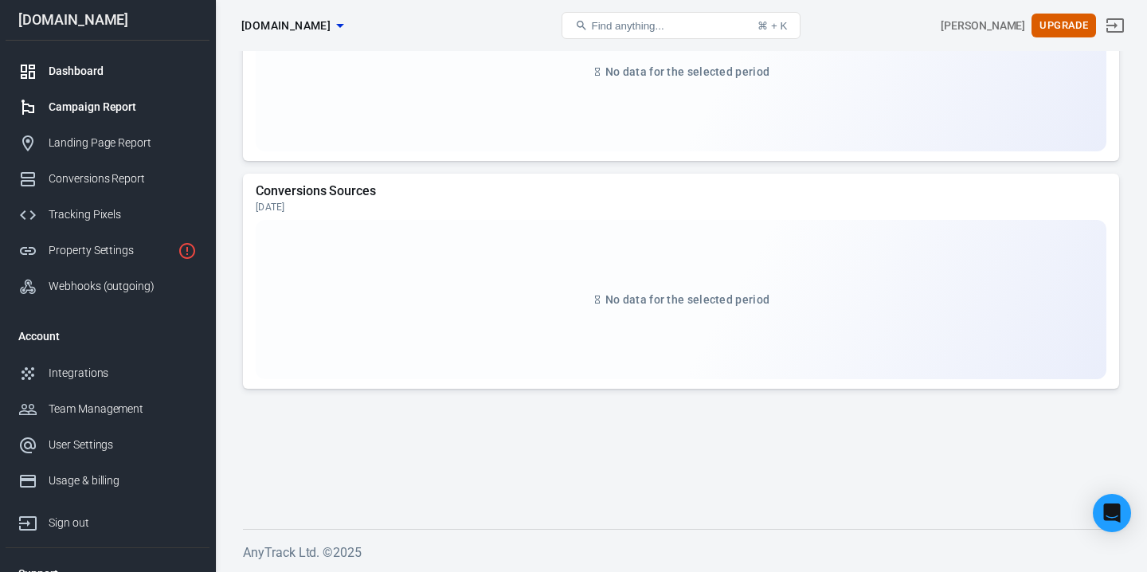
click at [116, 115] on div "Campaign Report" at bounding box center [123, 107] width 148 height 17
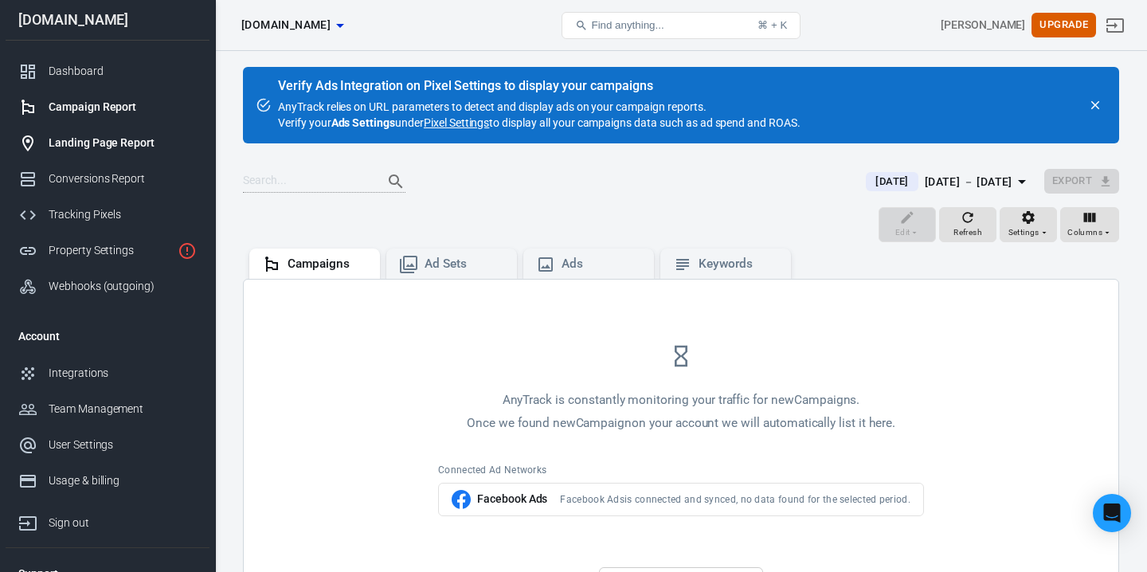
click at [112, 138] on div "Landing Page Report" at bounding box center [123, 143] width 148 height 17
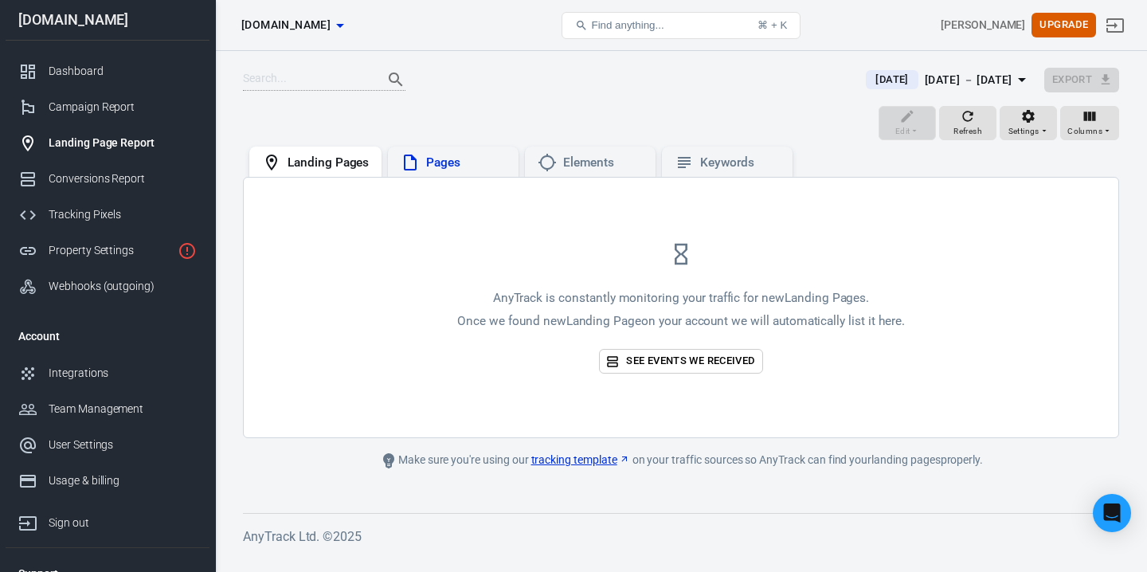
click at [476, 172] on div "Pages" at bounding box center [453, 162] width 131 height 30
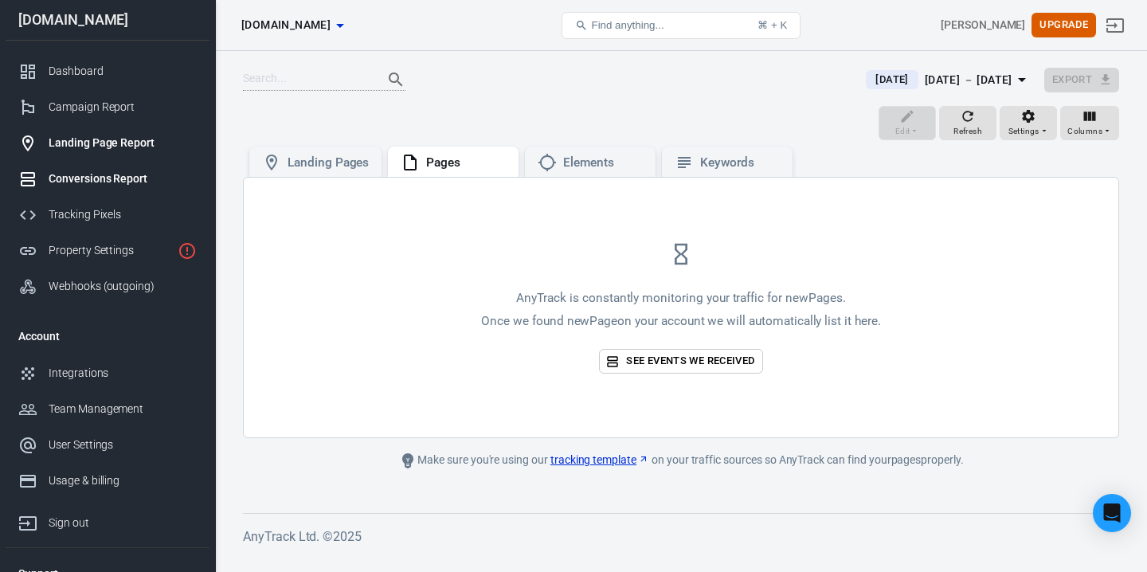
click at [151, 173] on div "Conversions Report" at bounding box center [123, 178] width 148 height 17
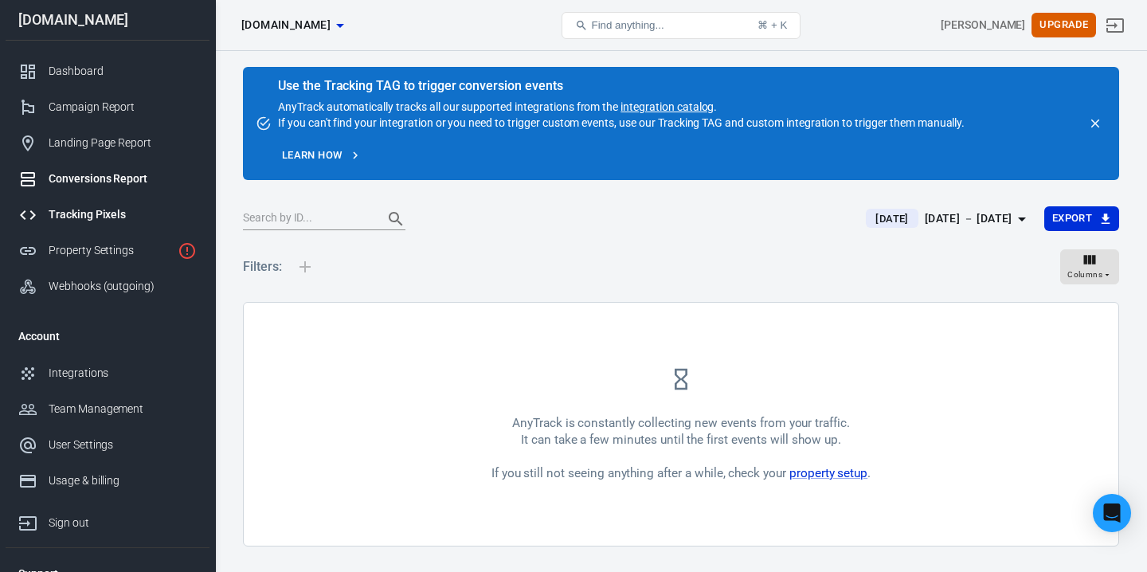
click at [117, 213] on div "Tracking Pixels" at bounding box center [123, 214] width 148 height 17
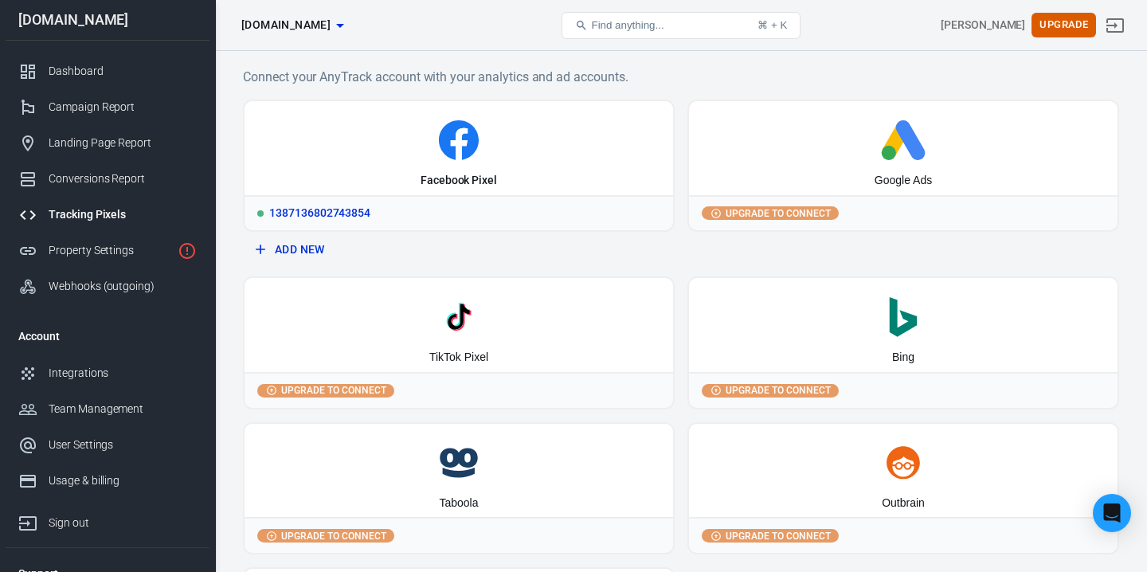
click at [356, 218] on div "1387136802743854" at bounding box center [459, 212] width 429 height 35
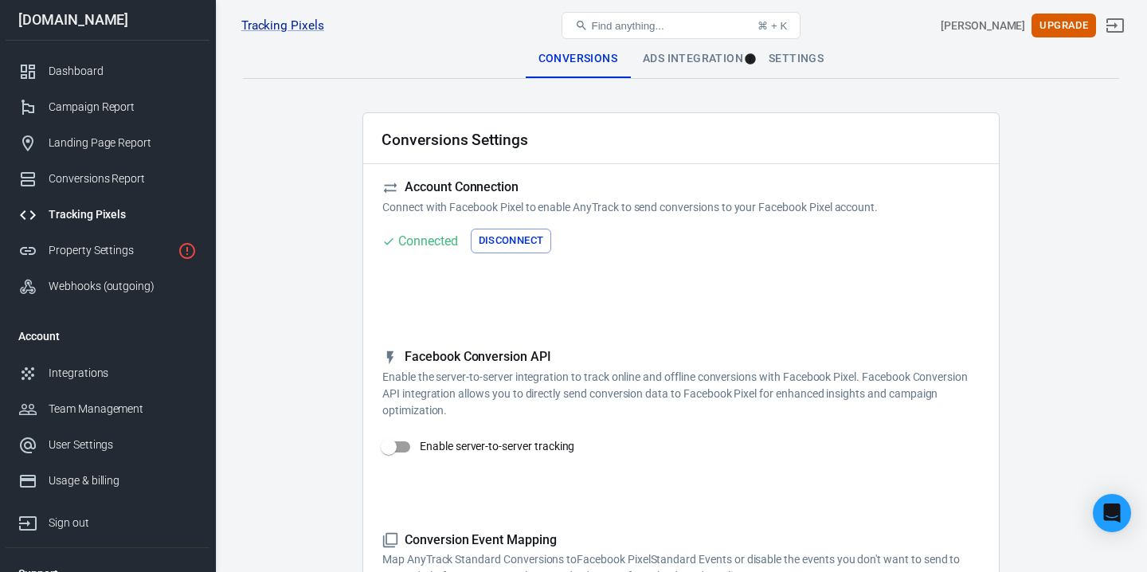
click at [509, 242] on button "Disconnect" at bounding box center [511, 241] width 81 height 25
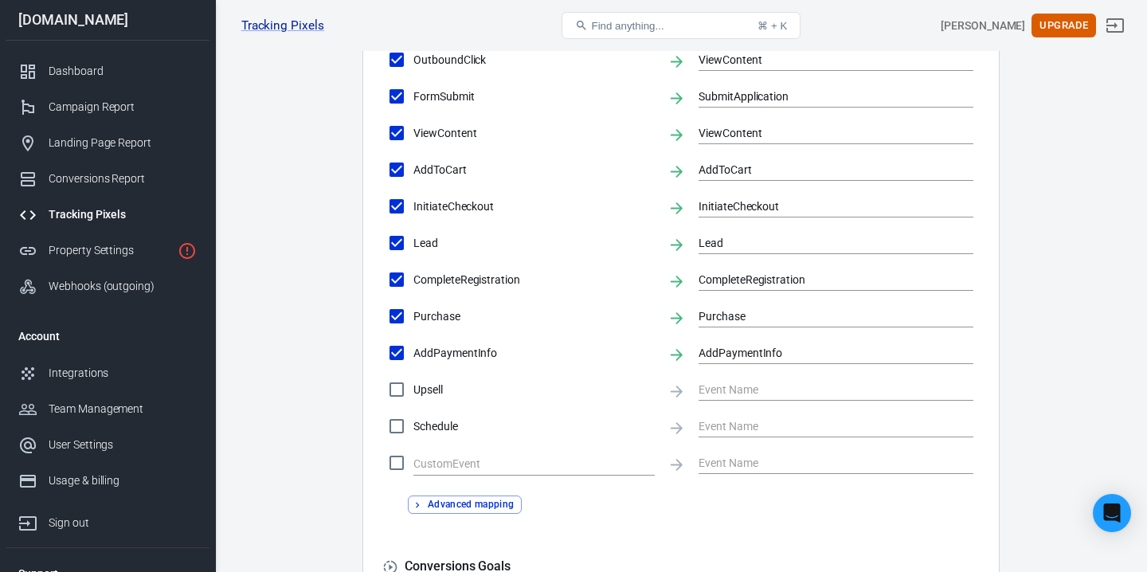
scroll to position [836, 0]
